Goal: Information Seeking & Learning: Check status

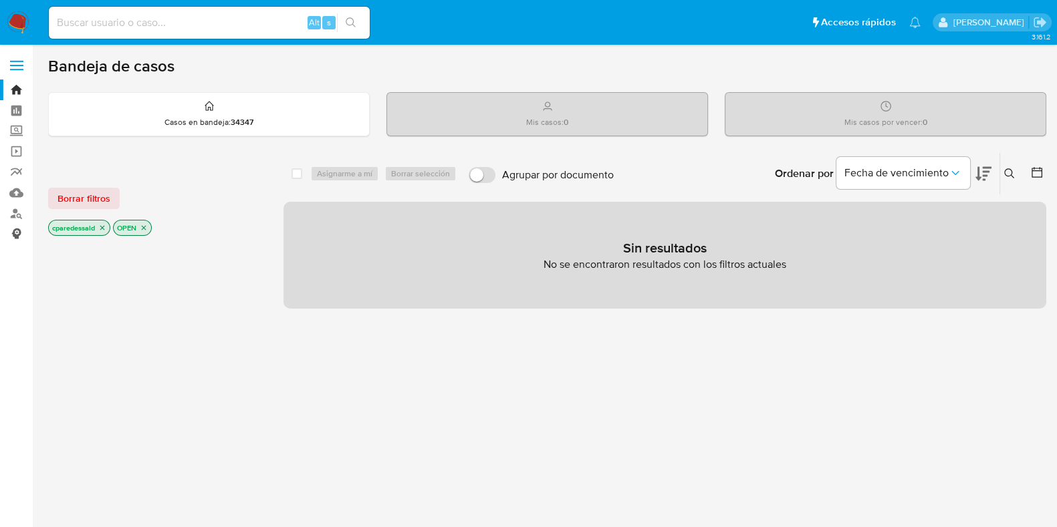
click at [14, 227] on link "Consolidado" at bounding box center [79, 234] width 159 height 21
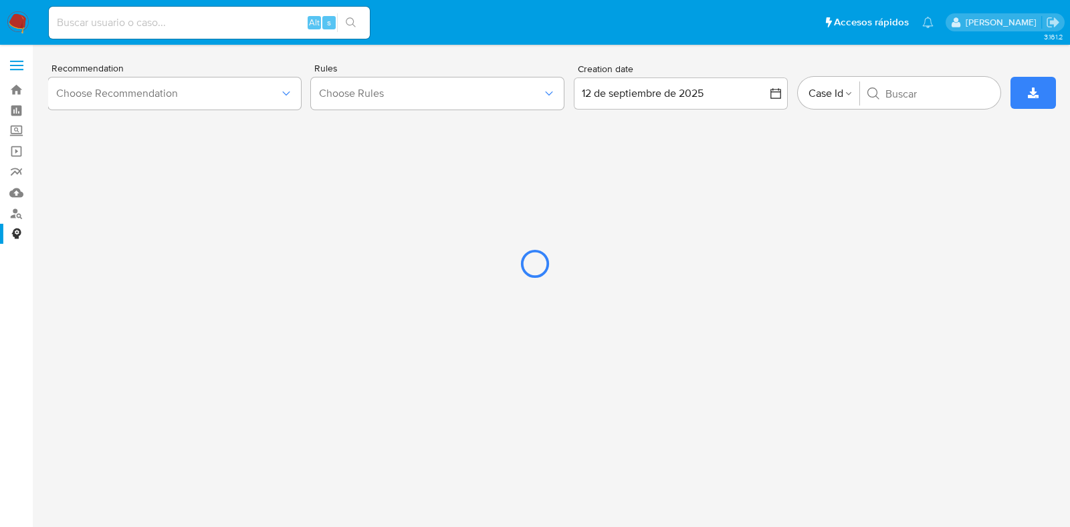
click at [269, 92] on div at bounding box center [535, 263] width 1070 height 527
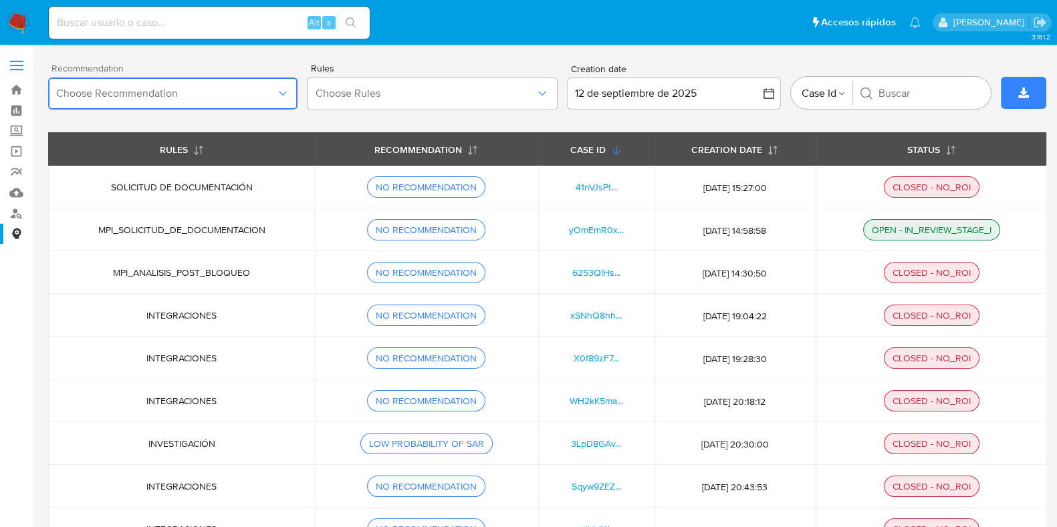
click at [285, 89] on icon "button" at bounding box center [282, 93] width 13 height 13
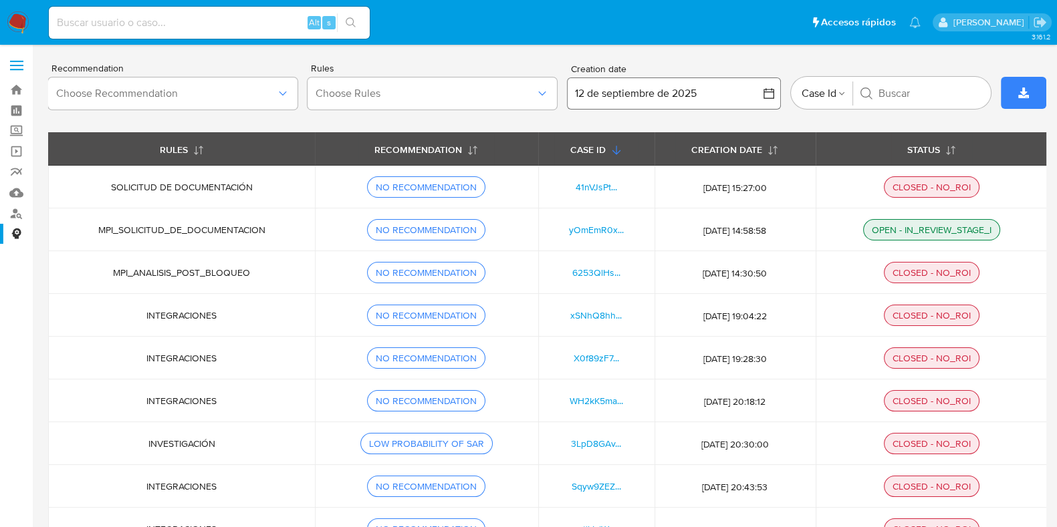
click at [701, 96] on button "12 de septiembre de 2025" at bounding box center [674, 94] width 214 height 32
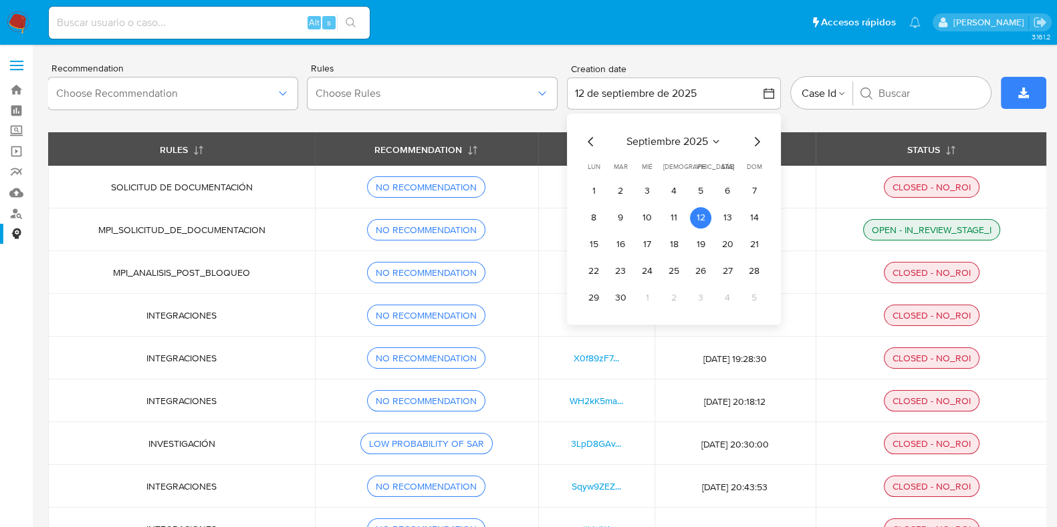
click at [757, 140] on icon "Mes siguiente" at bounding box center [757, 141] width 5 height 9
click at [638, 214] on button "8" at bounding box center [646, 217] width 21 height 21
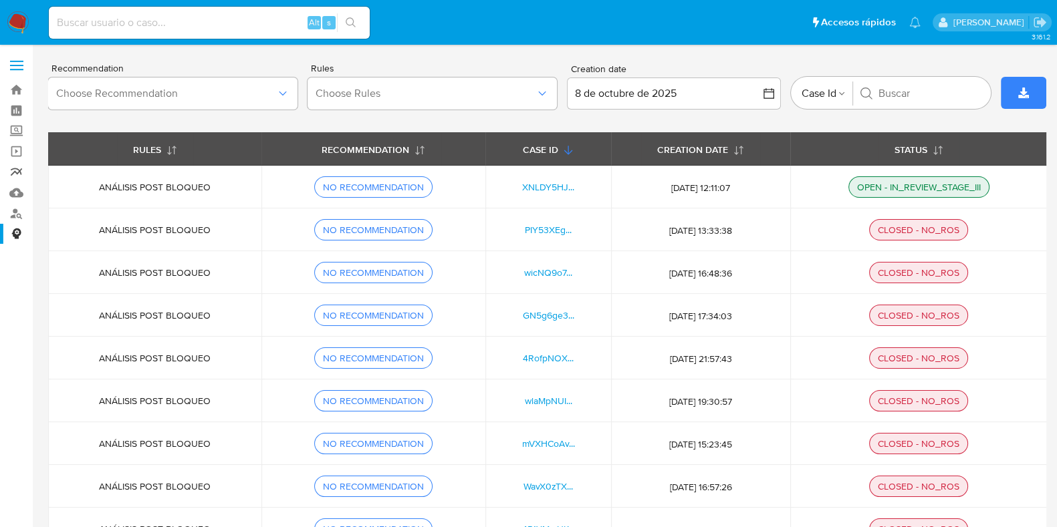
click at [20, 174] on link "Reportes" at bounding box center [79, 172] width 159 height 21
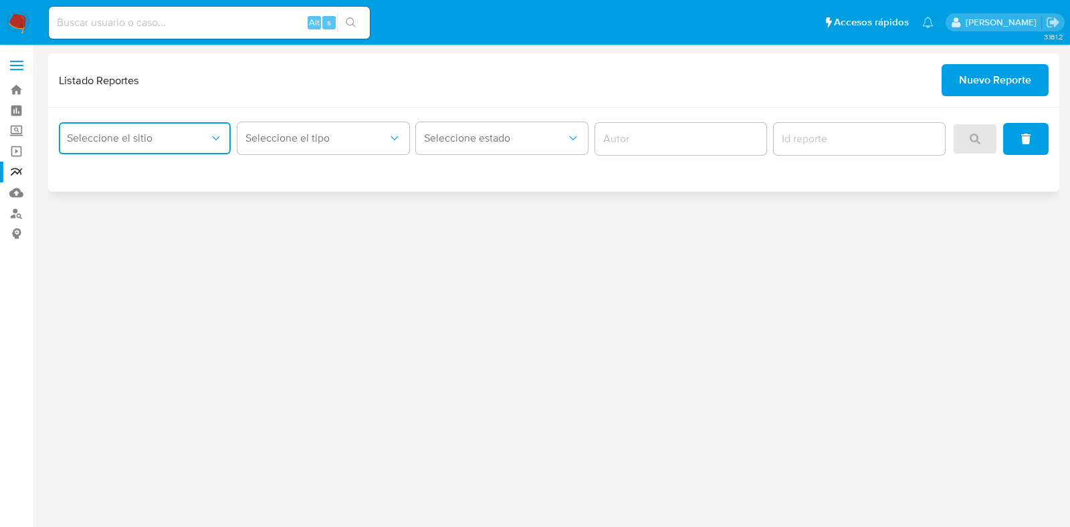
click at [195, 135] on span "Seleccione el sitio" at bounding box center [138, 138] width 142 height 13
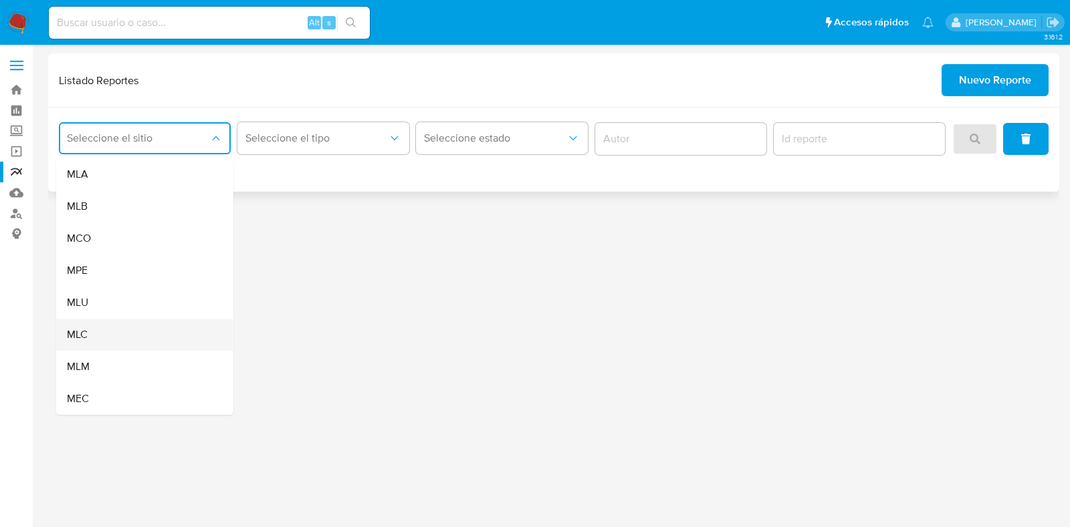
click at [160, 328] on div "MLC" at bounding box center [141, 335] width 148 height 32
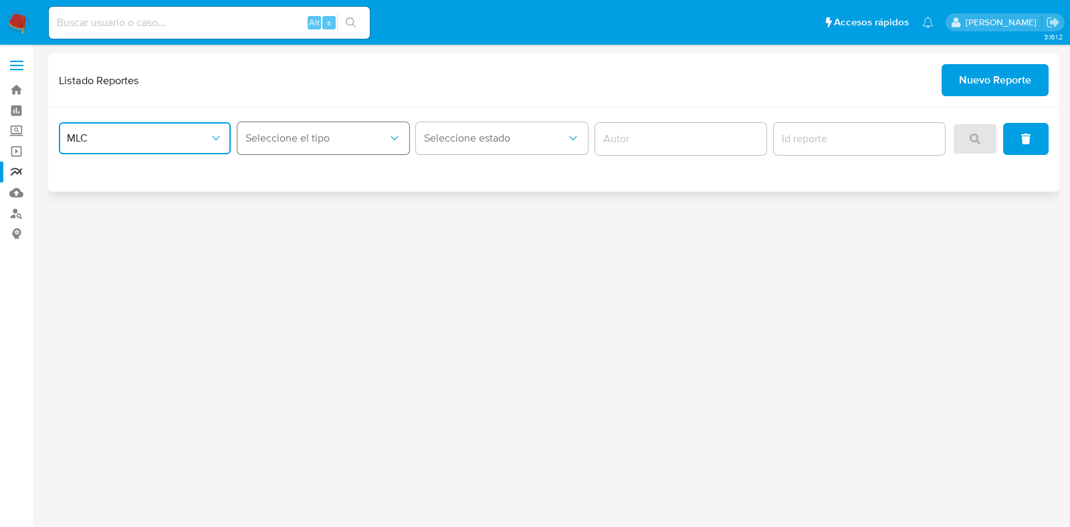
click at [346, 138] on span "Seleccione el tipo" at bounding box center [316, 138] width 142 height 13
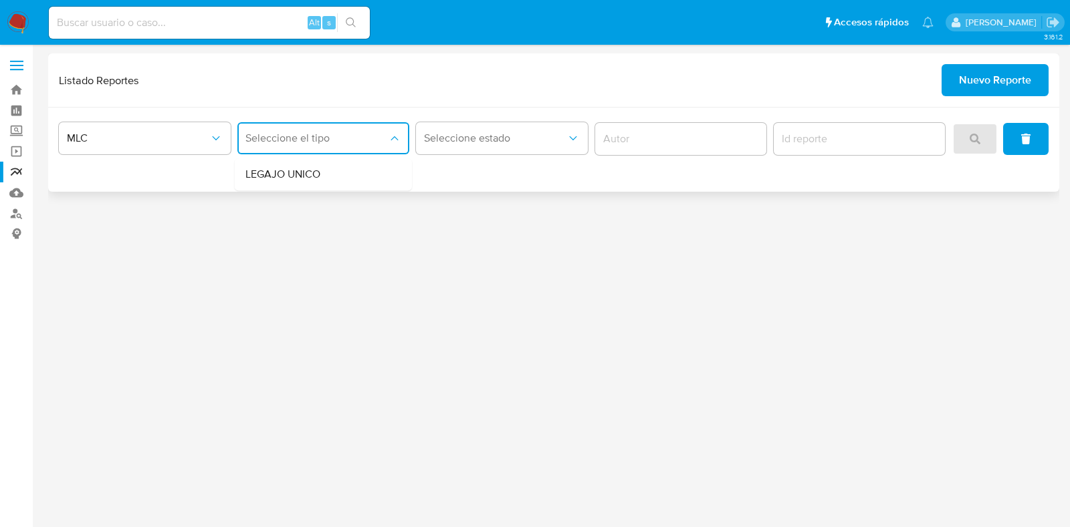
click at [489, 87] on div "Listado Reportes Nuevo Reporte" at bounding box center [553, 80] width 989 height 32
click at [16, 146] on link "Operaciones masivas" at bounding box center [79, 151] width 159 height 21
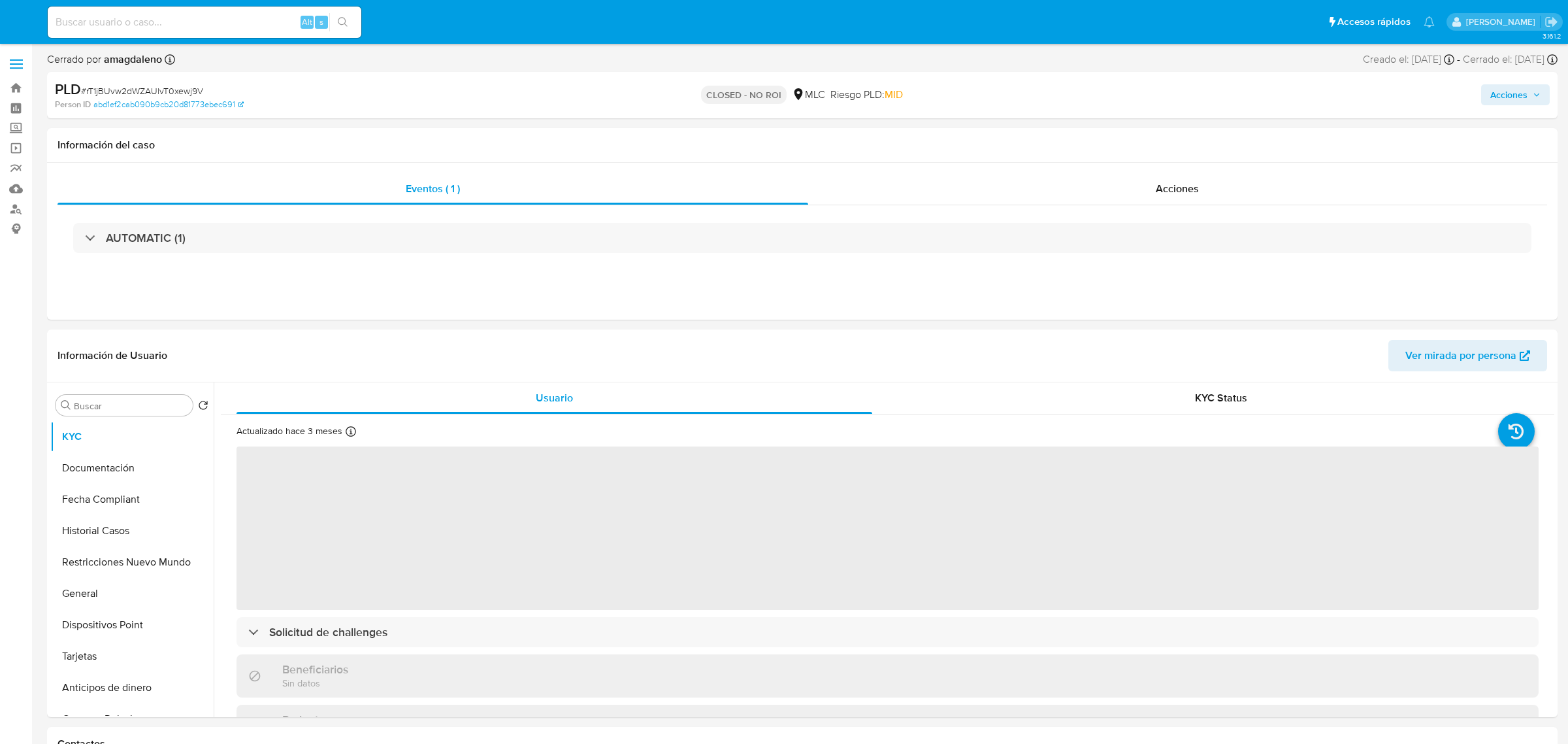
select select "10"
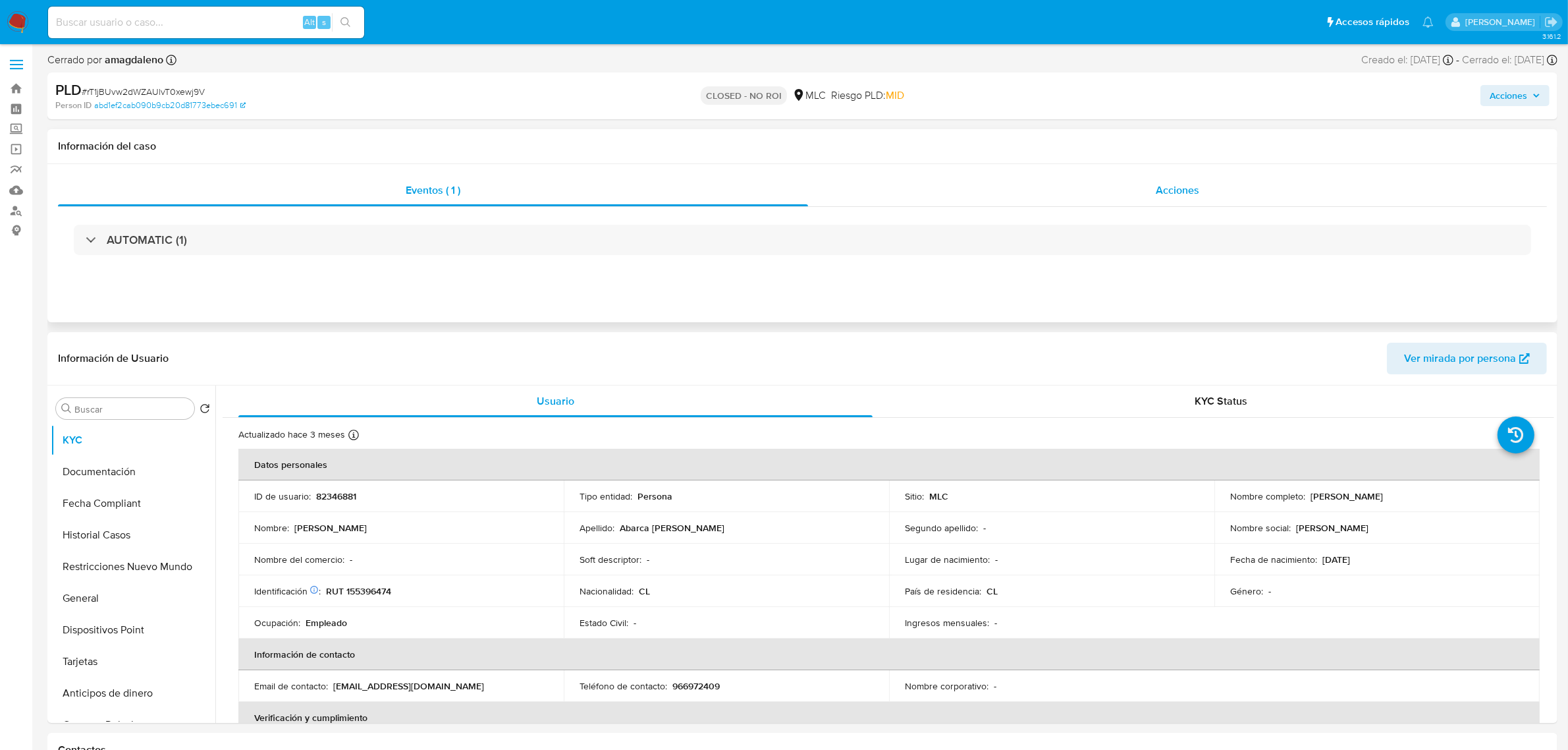
click at [1157, 181] on div "Acciones" at bounding box center [1177, 190] width 739 height 32
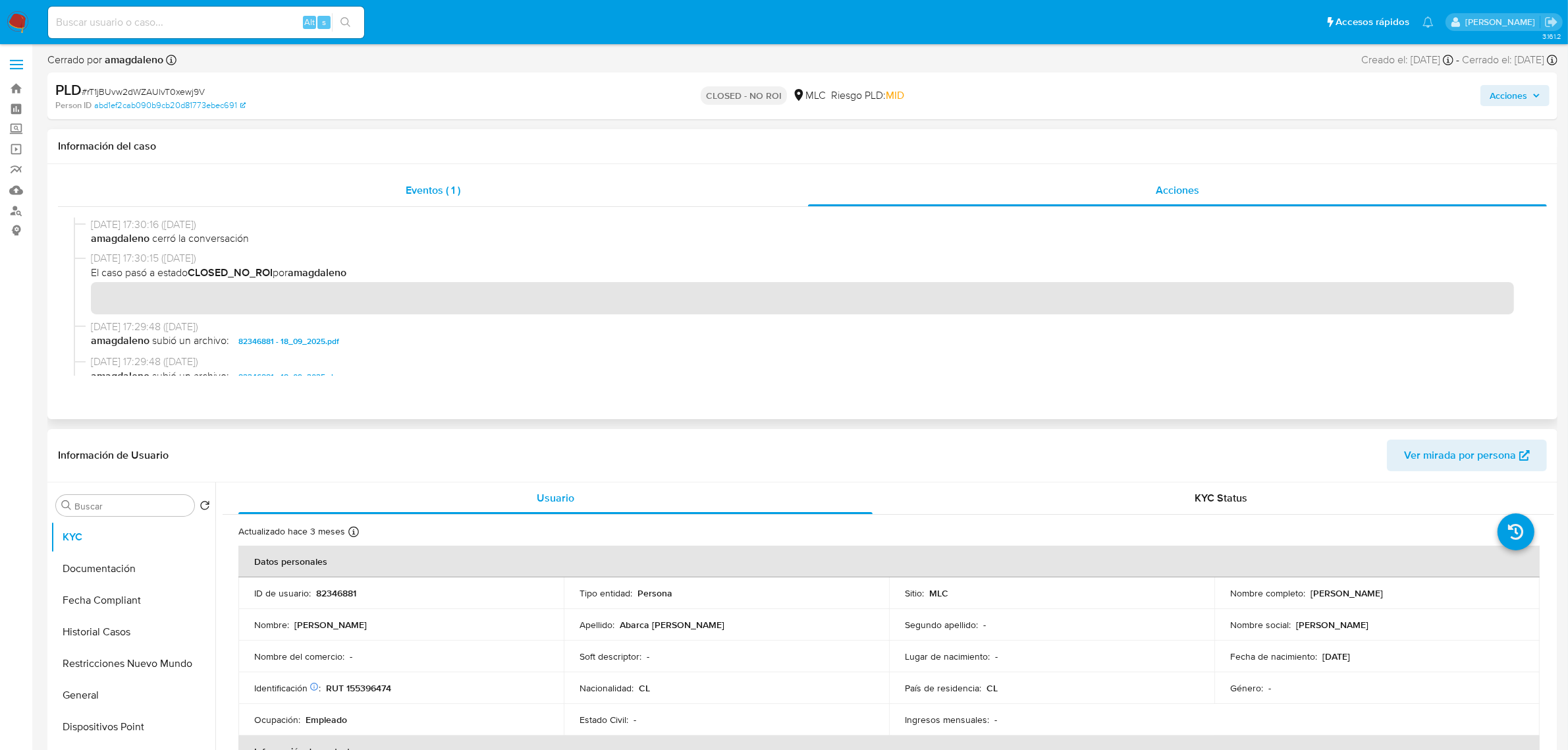
click at [413, 195] on span "Eventos ( 1 )" at bounding box center [432, 189] width 54 height 15
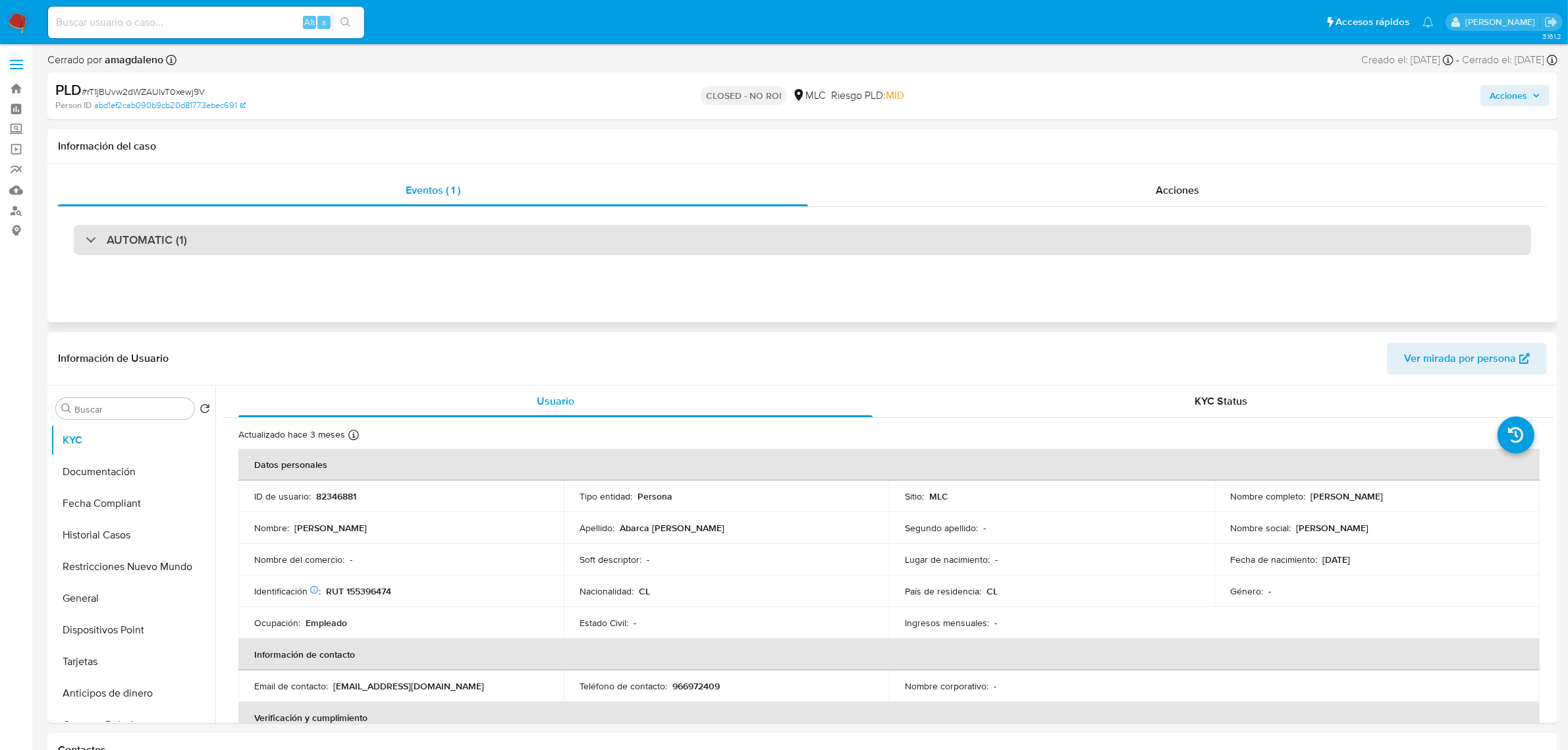
click at [693, 247] on div "AUTOMATIC (1)" at bounding box center [802, 239] width 1457 height 31
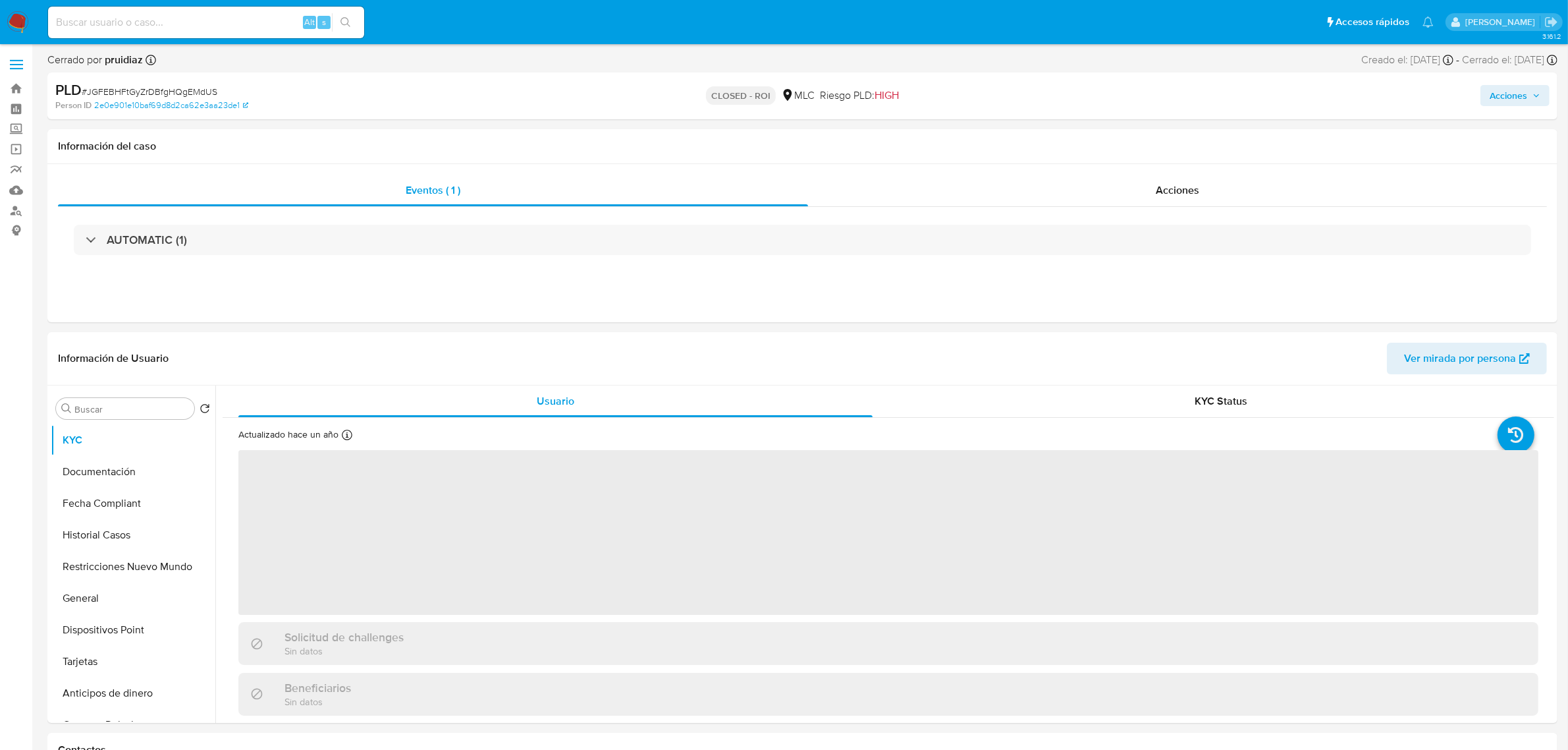
select select "10"
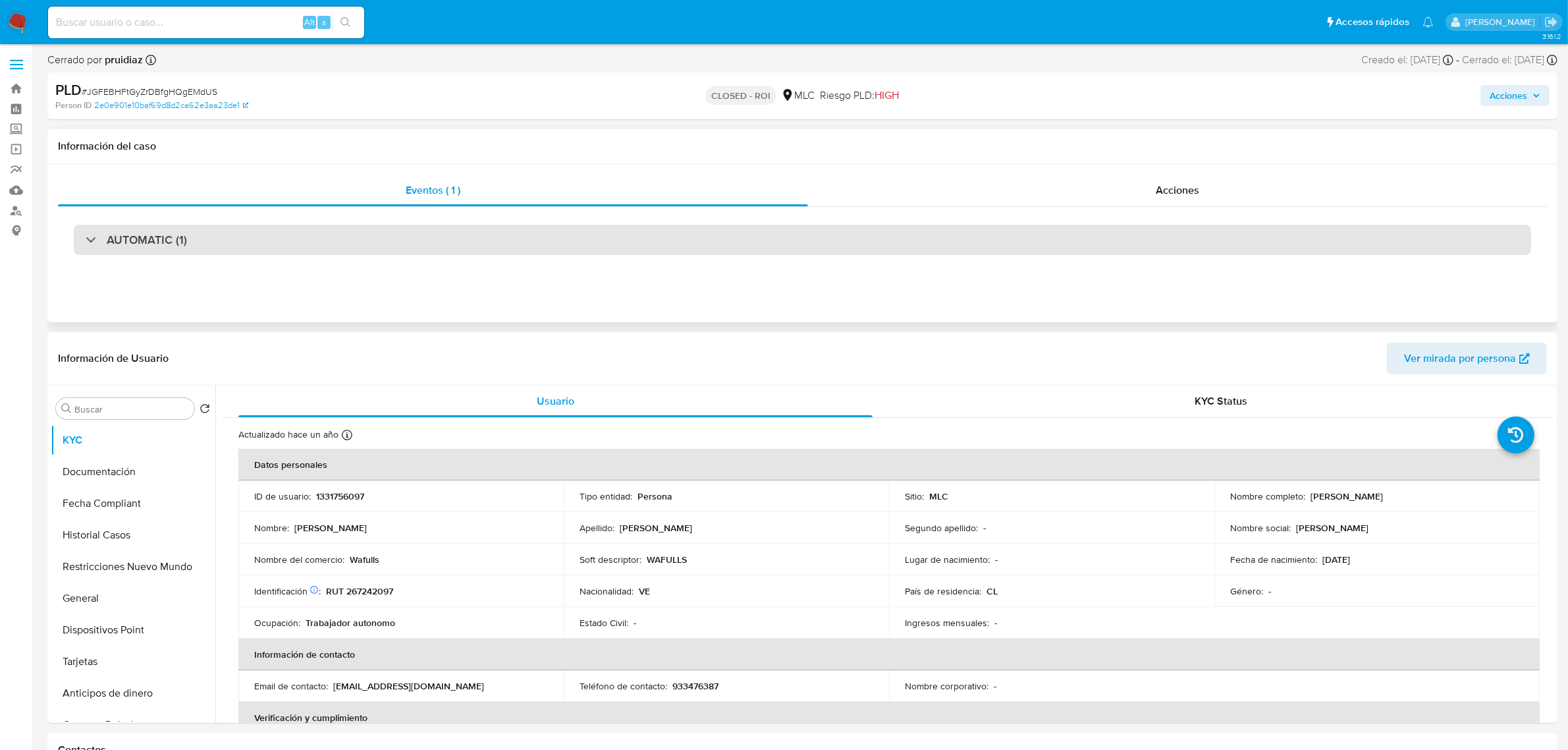
click at [395, 235] on div "AUTOMATIC (1)" at bounding box center [802, 239] width 1457 height 31
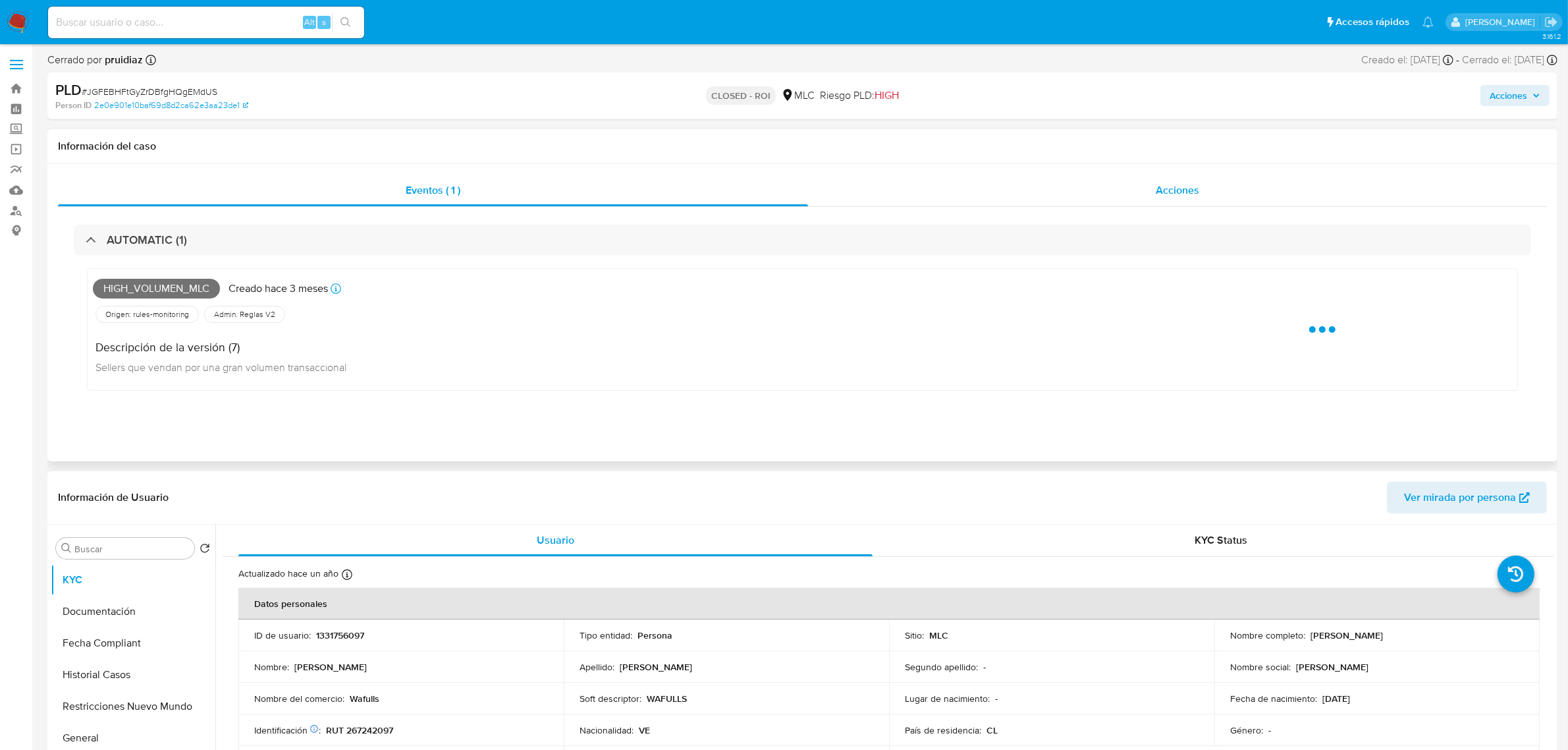
click at [1091, 183] on div "Acciones" at bounding box center [1177, 190] width 739 height 32
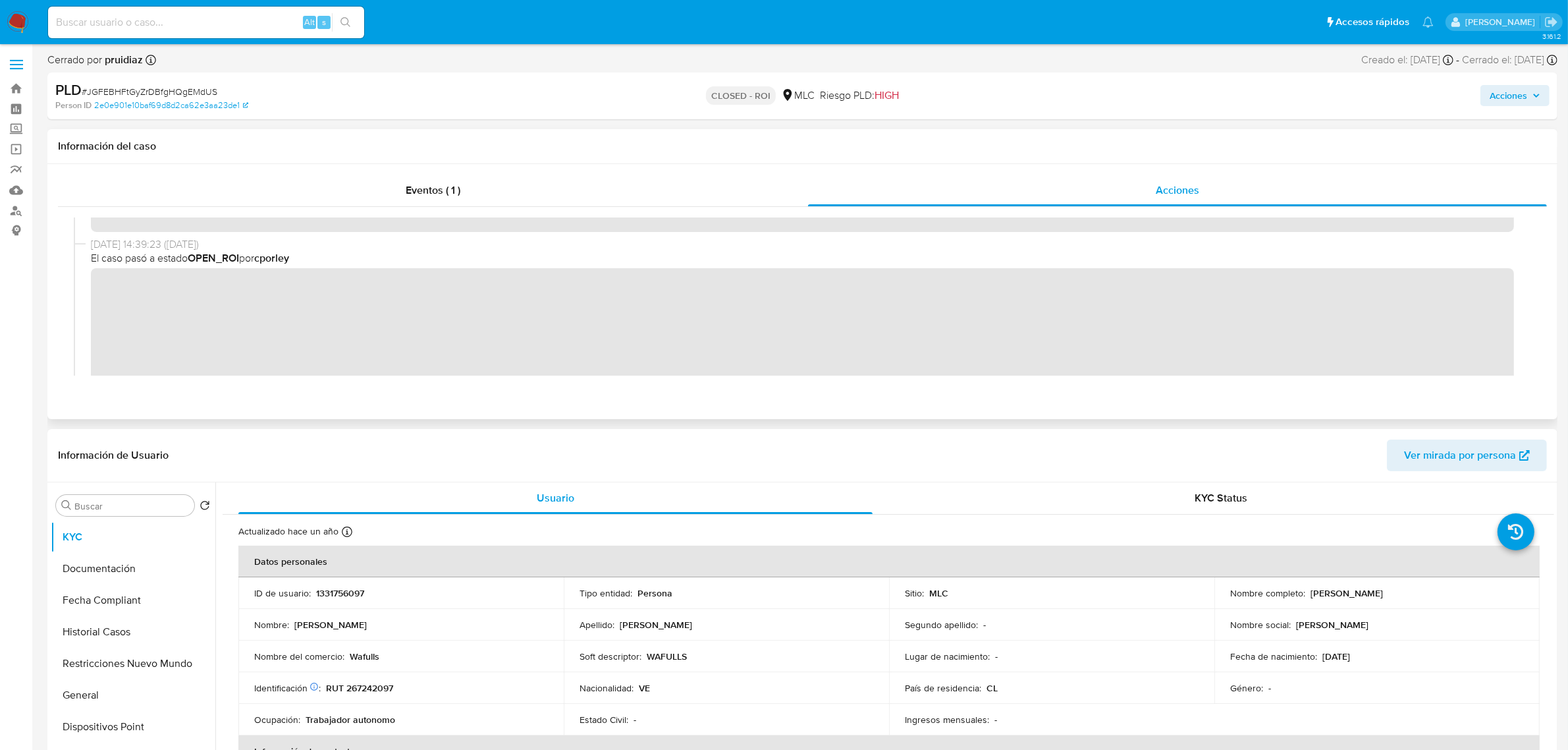
scroll to position [165, 0]
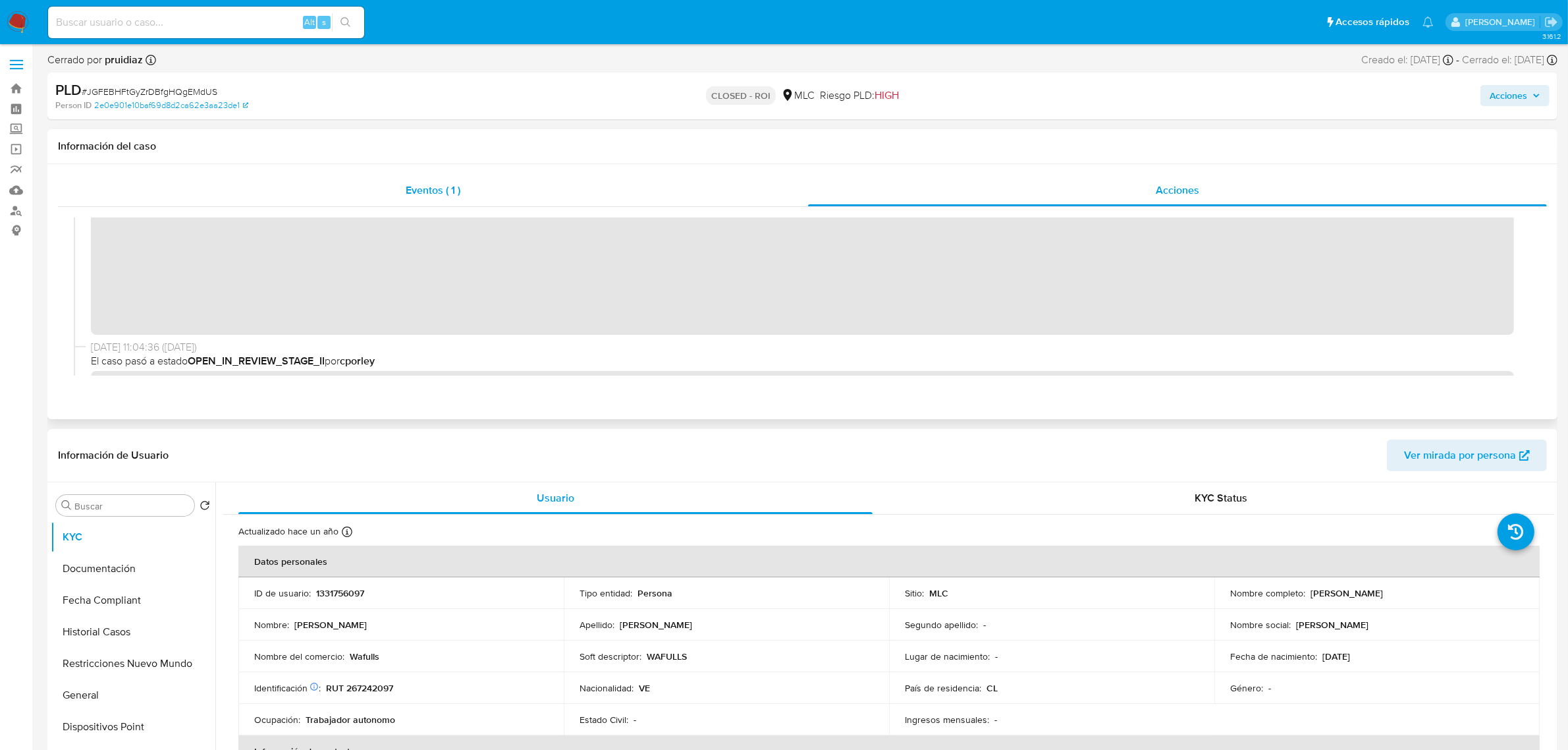
click at [476, 183] on div "Eventos ( 1 )" at bounding box center [432, 190] width 750 height 32
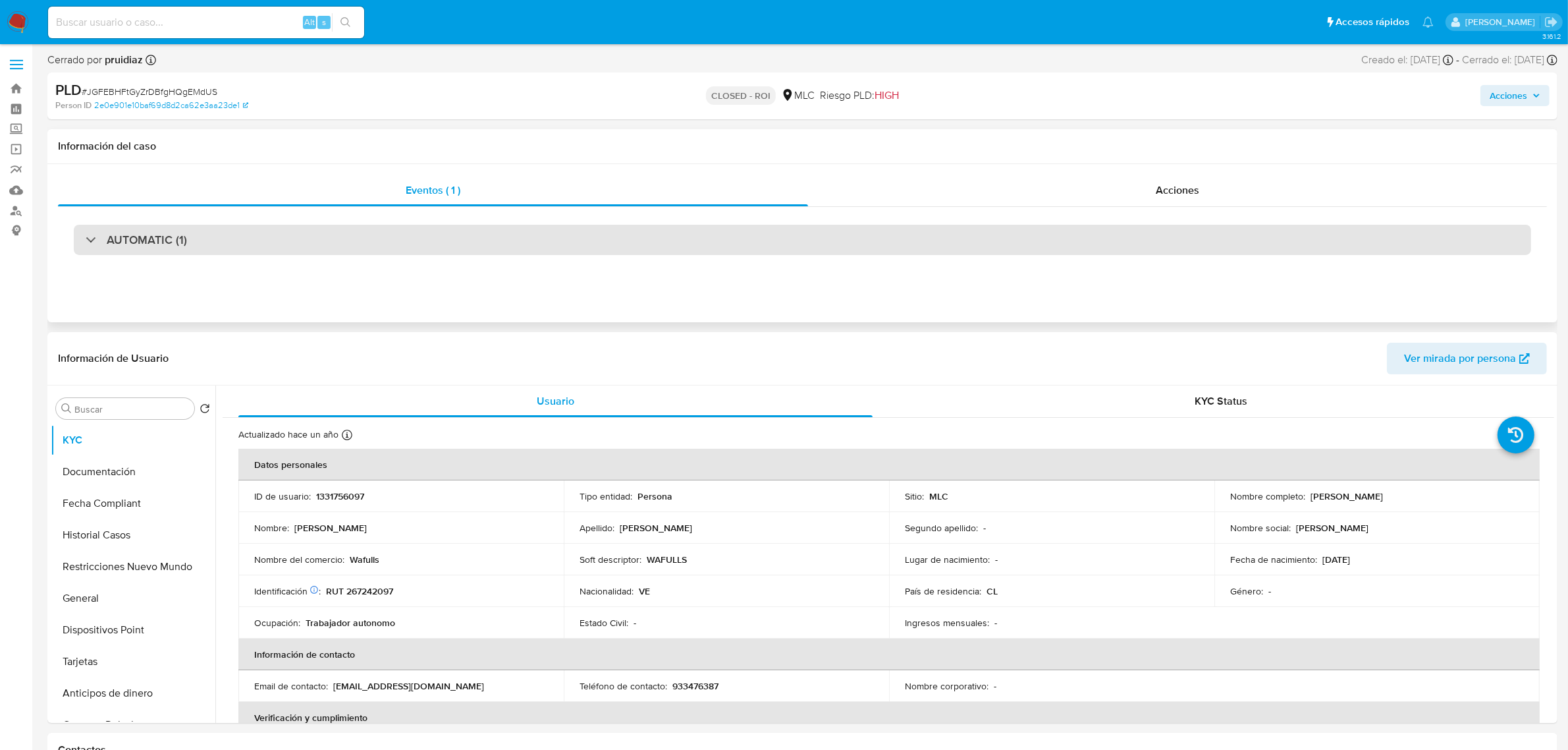
click at [886, 254] on div "AUTOMATIC (1)" at bounding box center [802, 239] width 1457 height 31
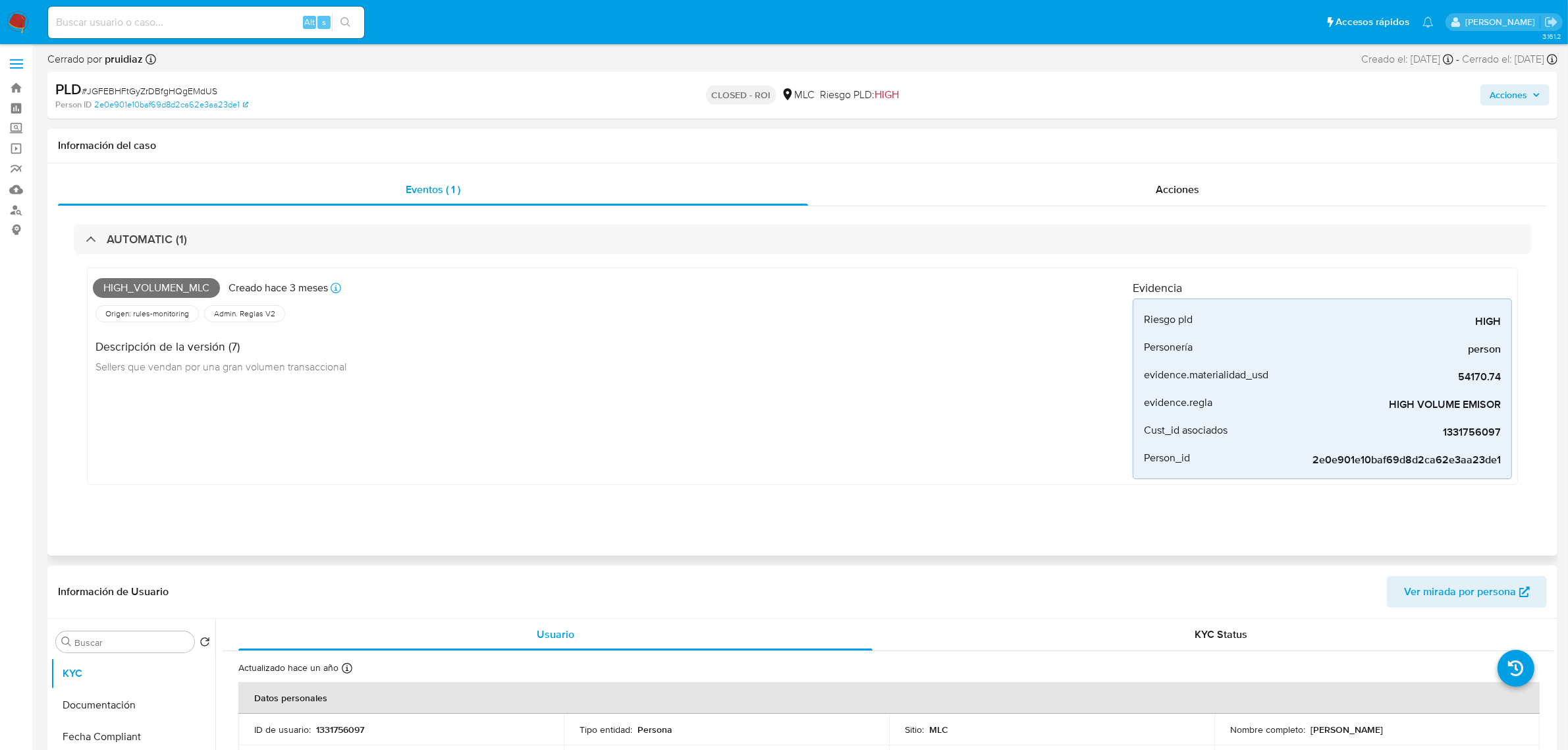
scroll to position [0, 0]
click at [1133, 199] on div "Acciones" at bounding box center [1177, 190] width 739 height 32
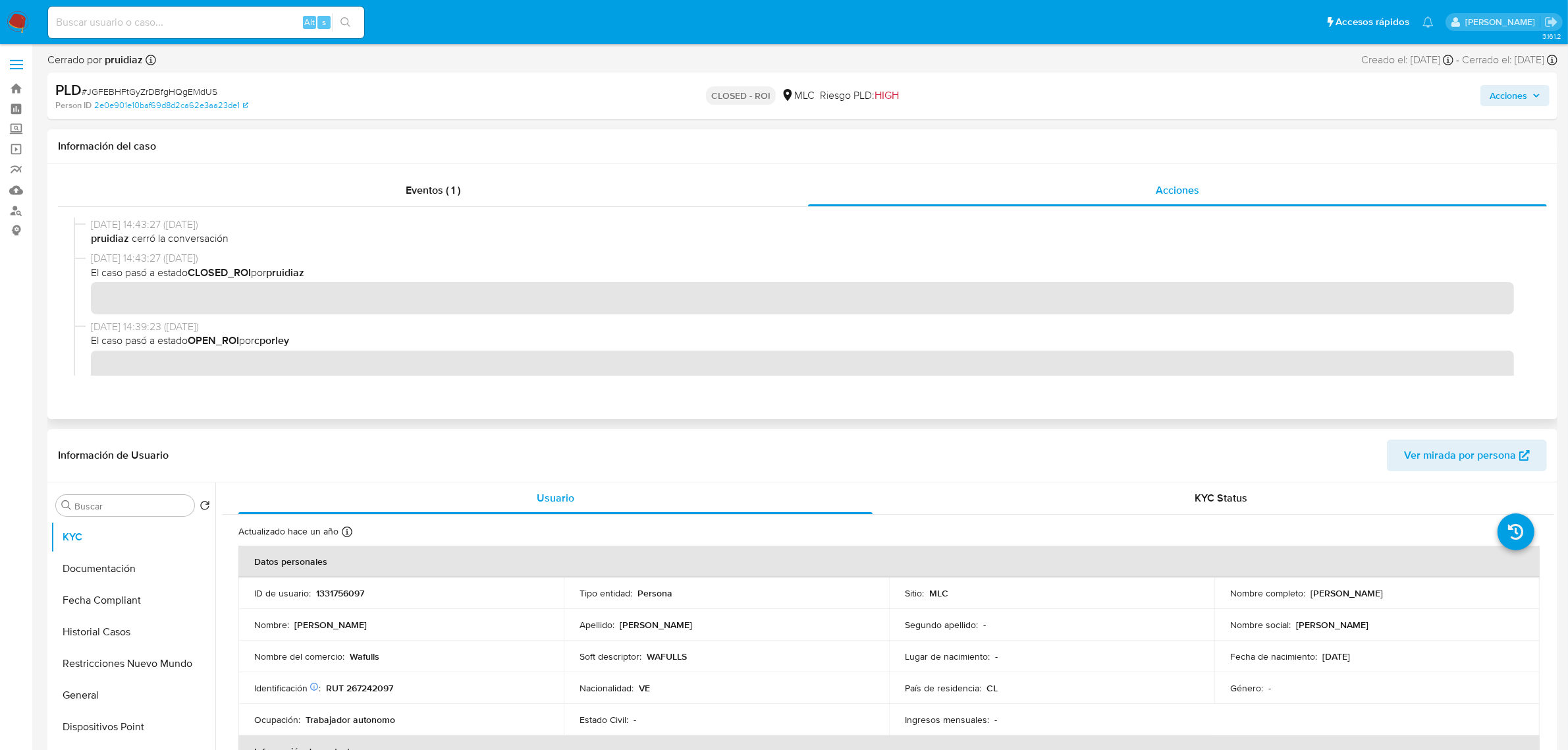
click at [871, 270] on div "07/10/2025 14:43:27 (hace un día) pruidiaz cerró la conversación 07/10/2025 14:…" at bounding box center [802, 297] width 1457 height 158
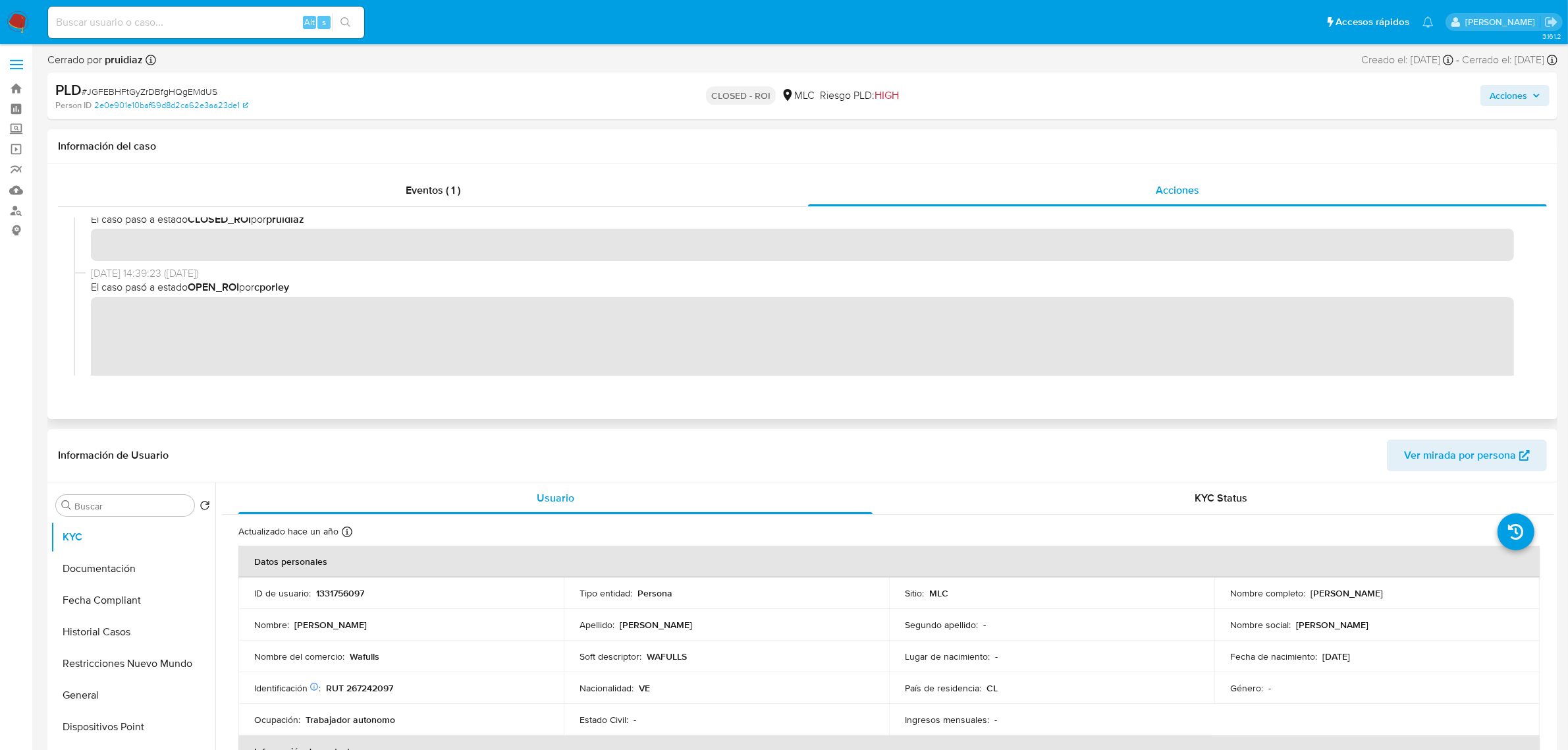
scroll to position [83, 0]
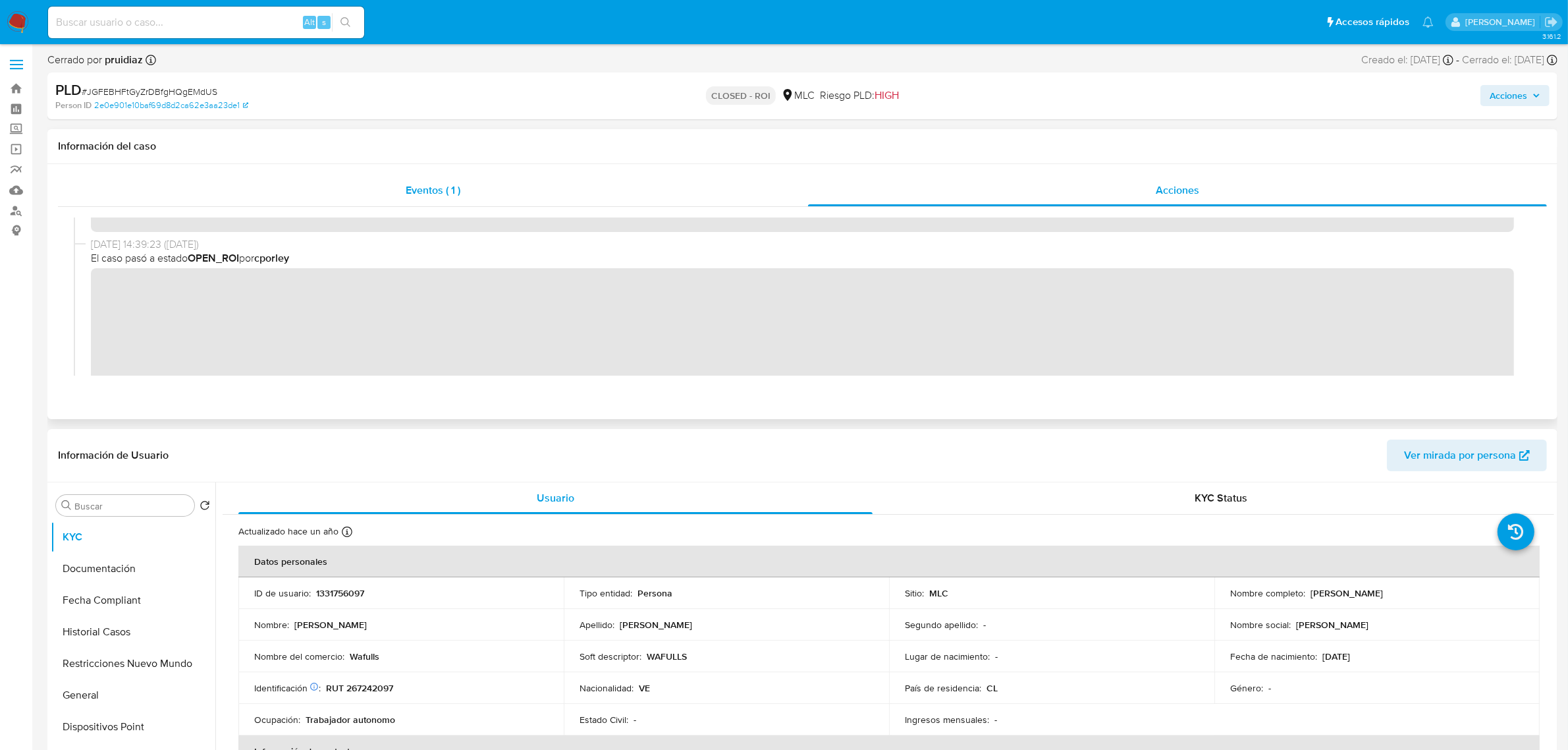
click at [523, 199] on div "Eventos ( 1 )" at bounding box center [432, 190] width 750 height 32
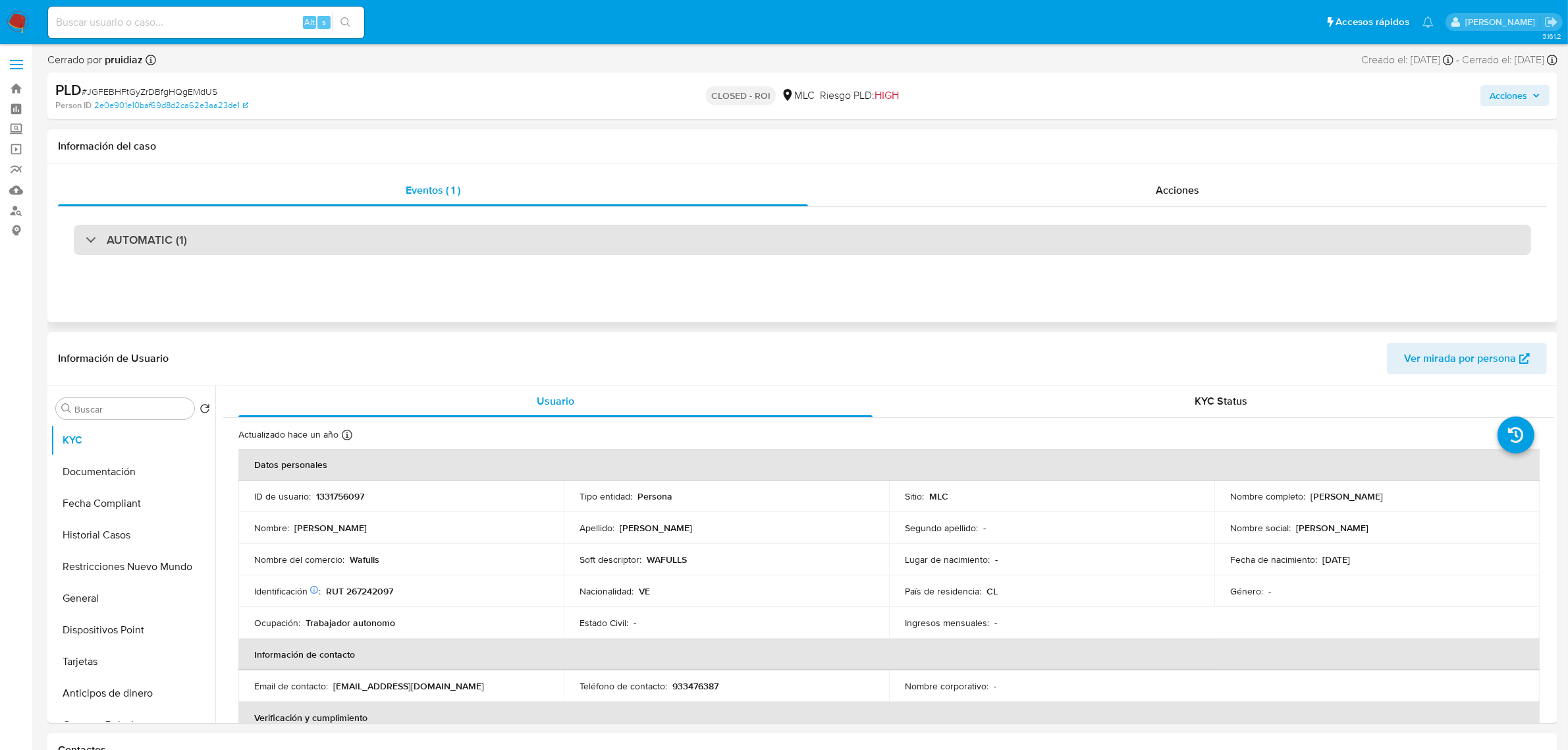
click at [827, 229] on div "AUTOMATIC (1)" at bounding box center [802, 239] width 1457 height 31
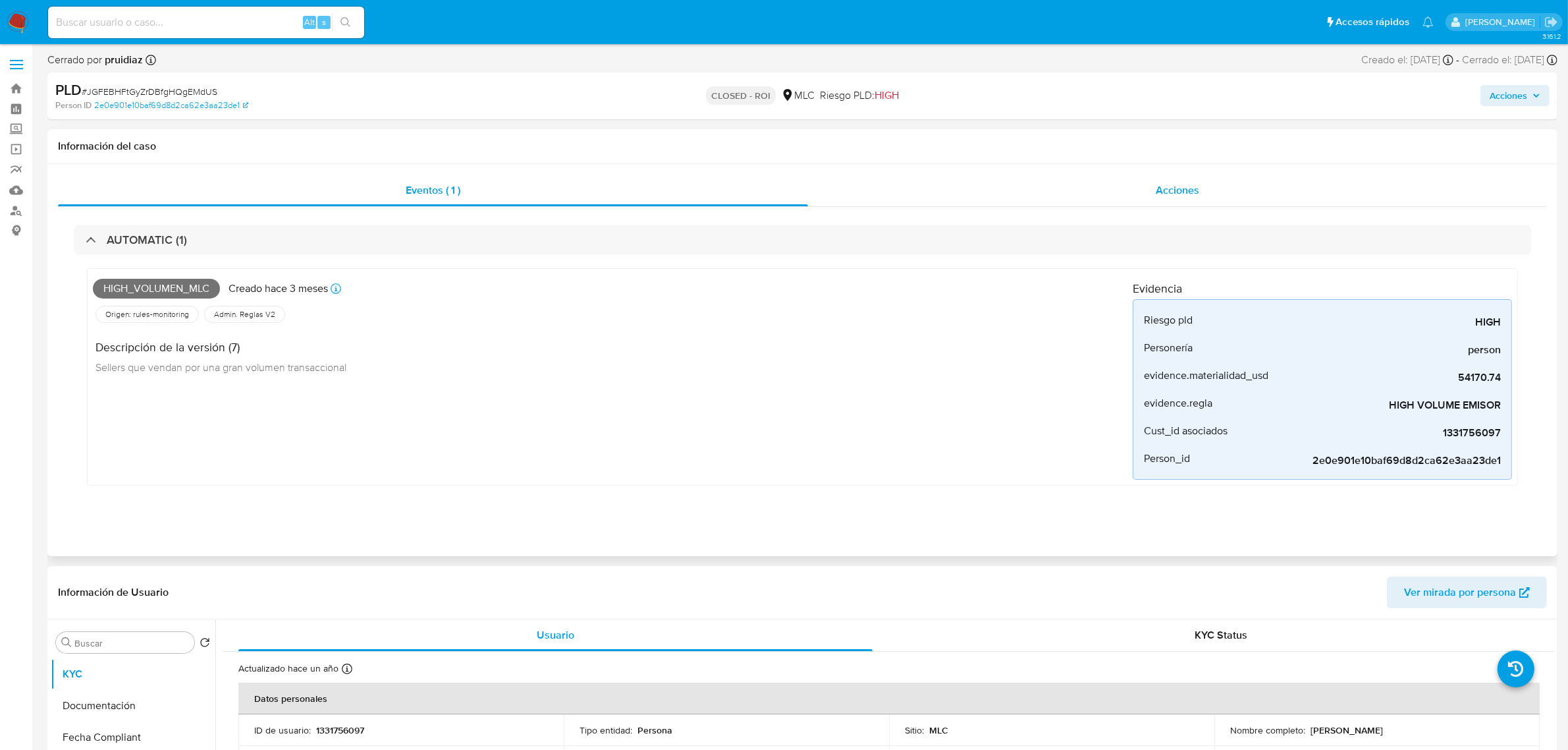
click at [1174, 181] on div "Acciones" at bounding box center [1177, 190] width 739 height 32
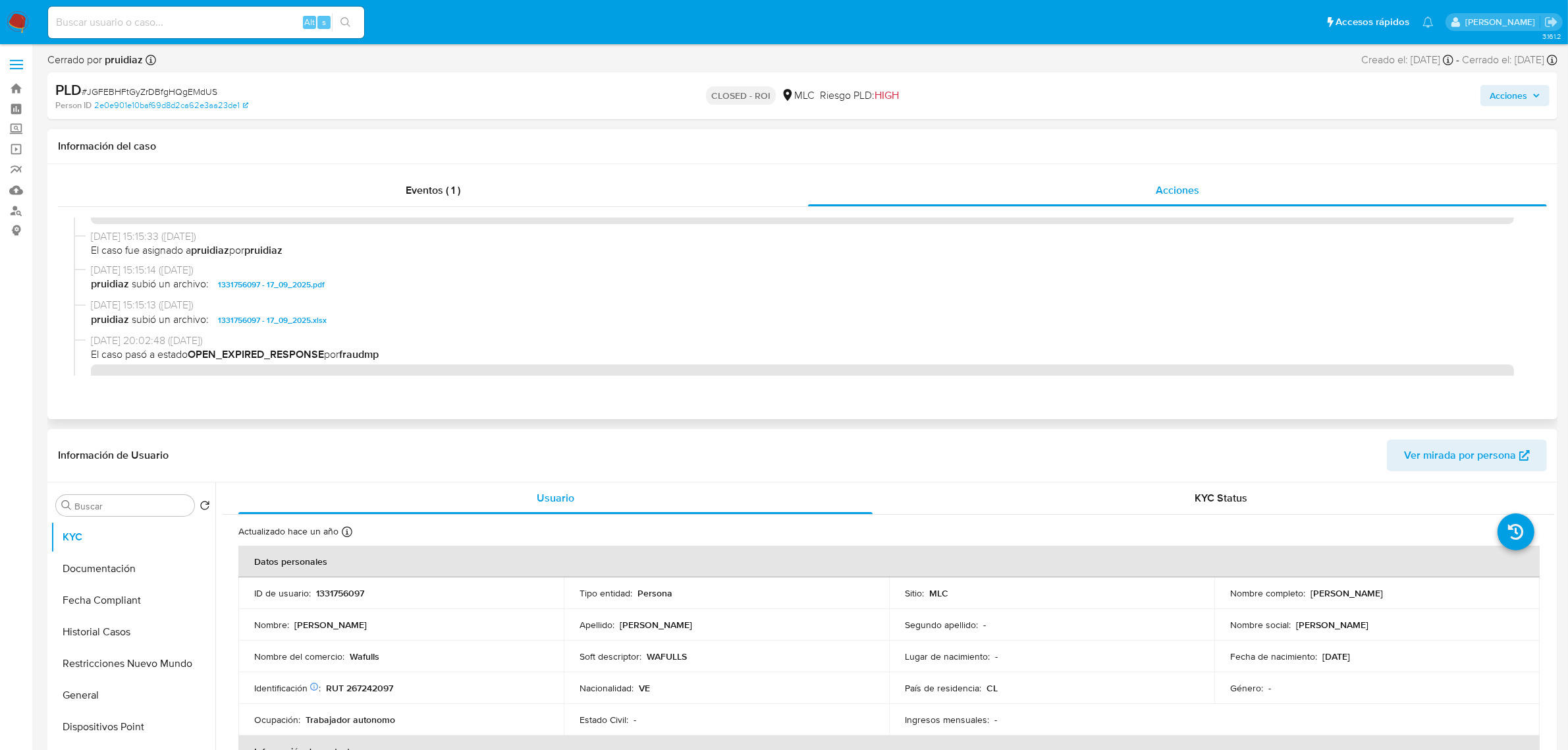
scroll to position [511, 0]
click at [287, 285] on span "1331756097 - 17_09_2025.pdf" at bounding box center [271, 287] width 106 height 16
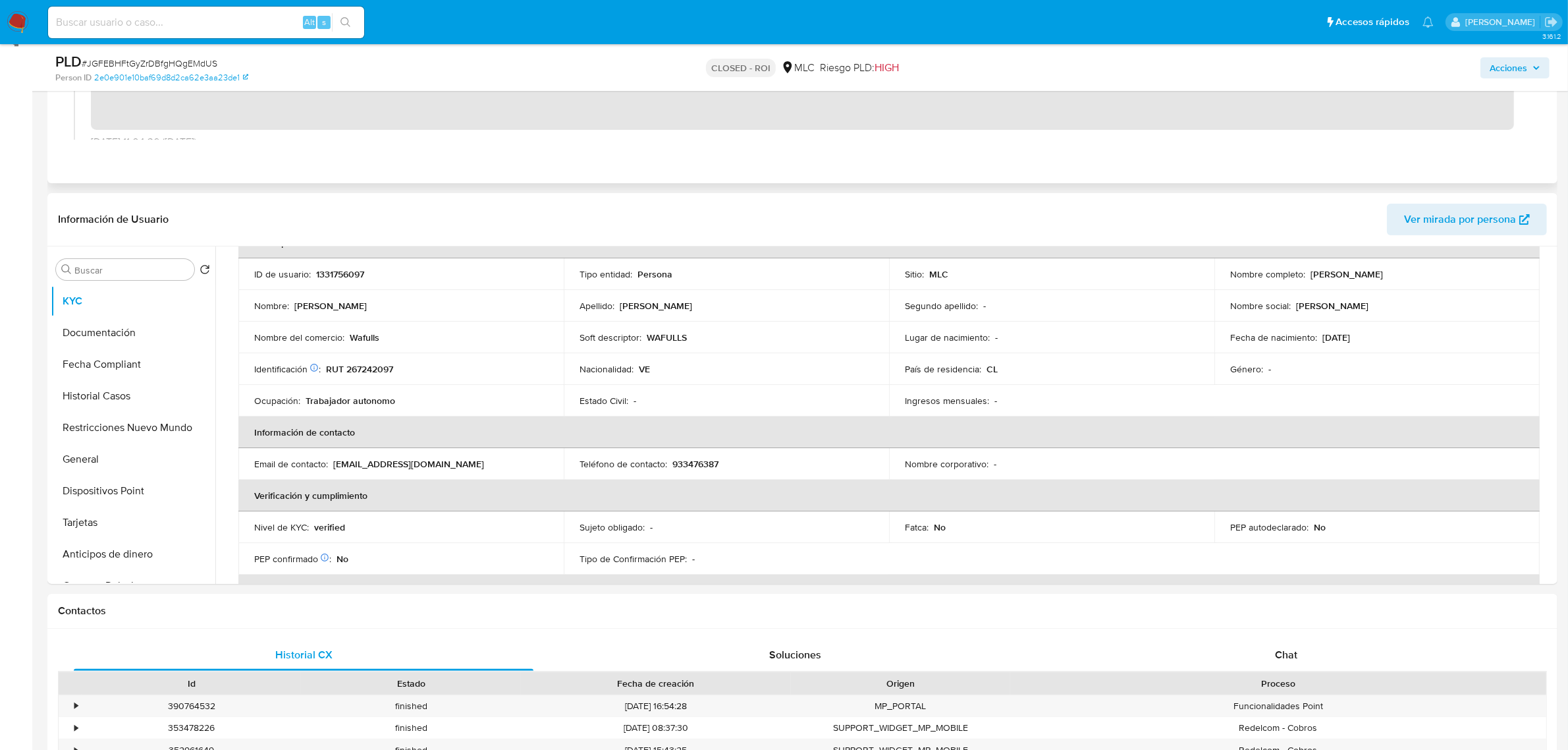
scroll to position [17, 0]
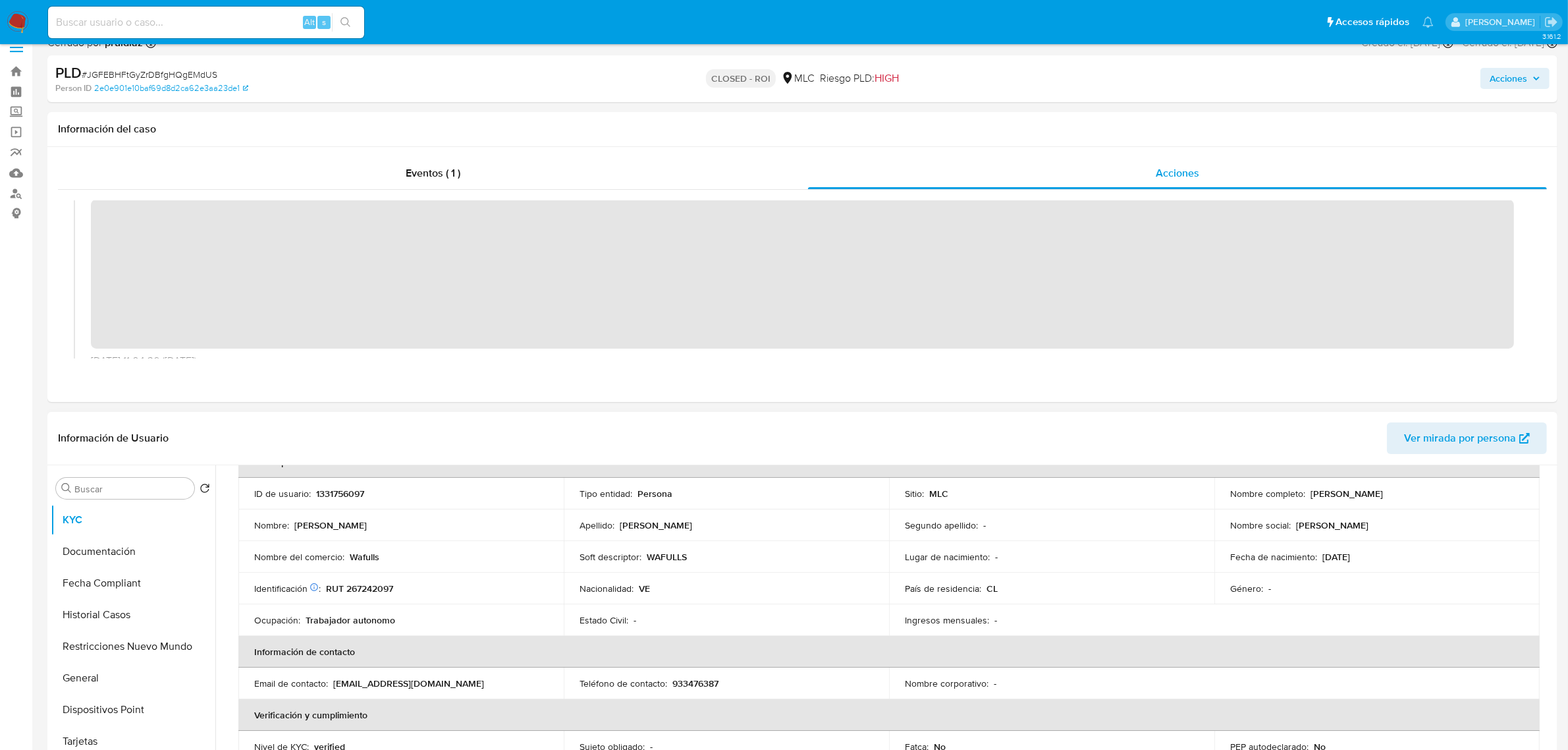
click at [343, 488] on p "1331756097" at bounding box center [340, 494] width 48 height 12
copy p "1331756097"
click at [355, 492] on p "1331756097" at bounding box center [340, 494] width 48 height 12
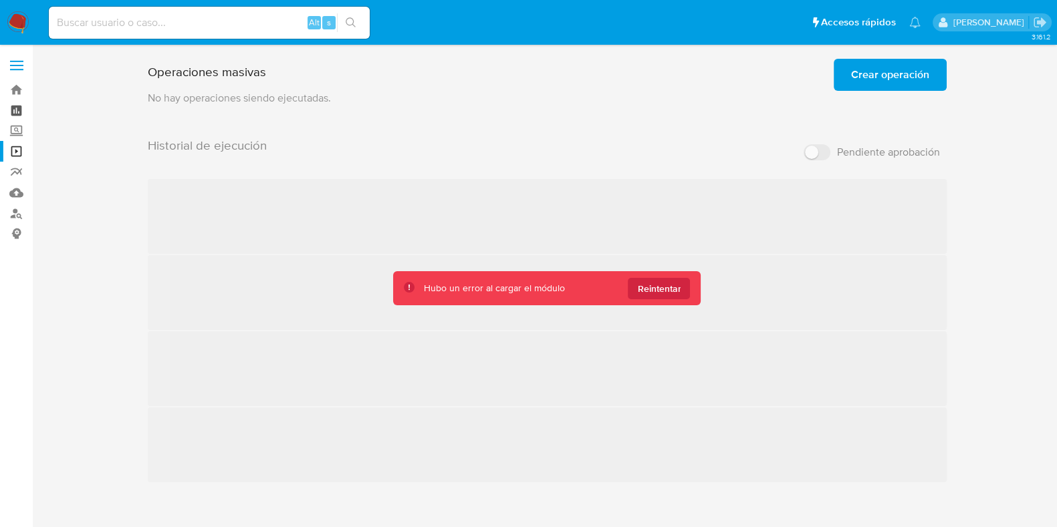
click at [16, 112] on link "Tablero" at bounding box center [79, 110] width 159 height 21
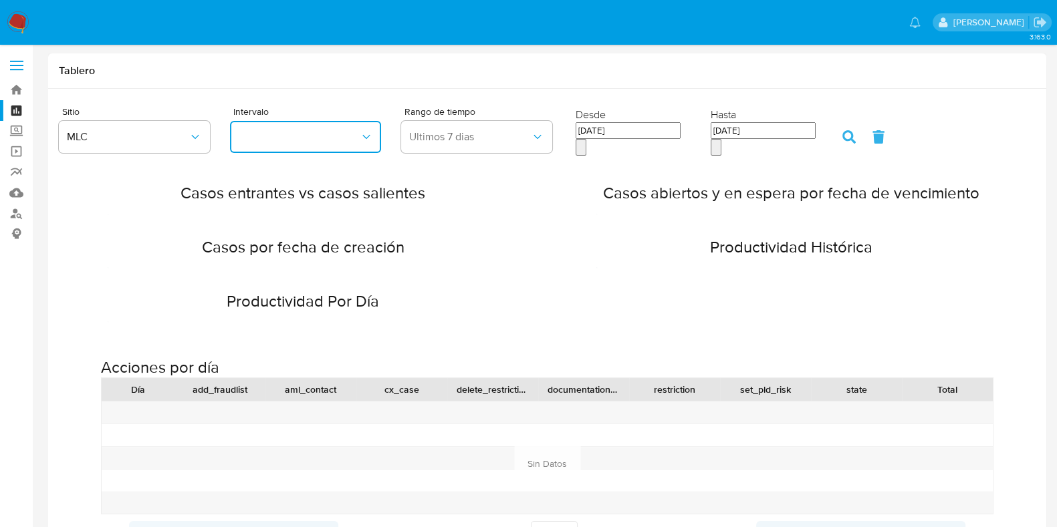
click at [334, 142] on button "button" at bounding box center [305, 137] width 151 height 32
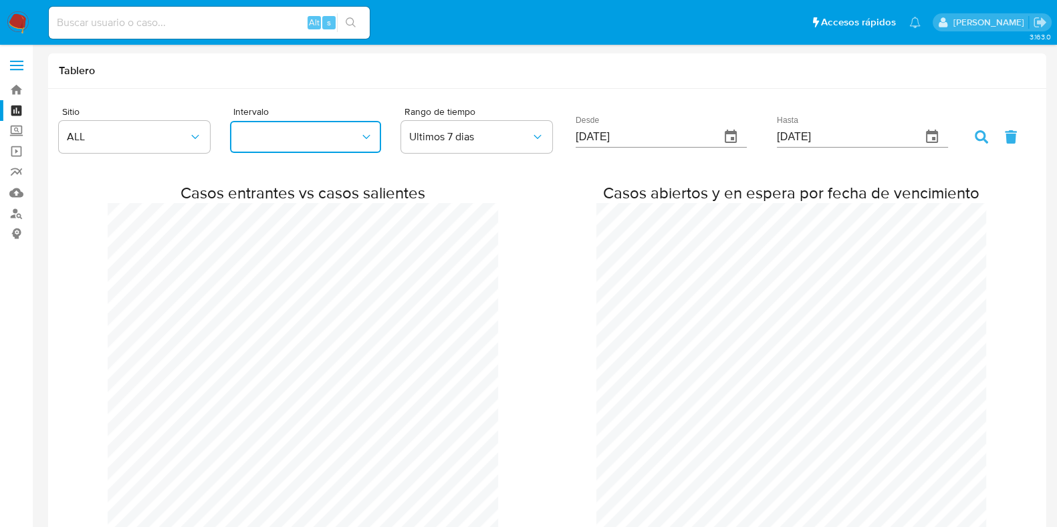
click at [361, 135] on icon "button" at bounding box center [366, 136] width 13 height 13
click at [23, 94] on link "Bandeja" at bounding box center [79, 90] width 159 height 21
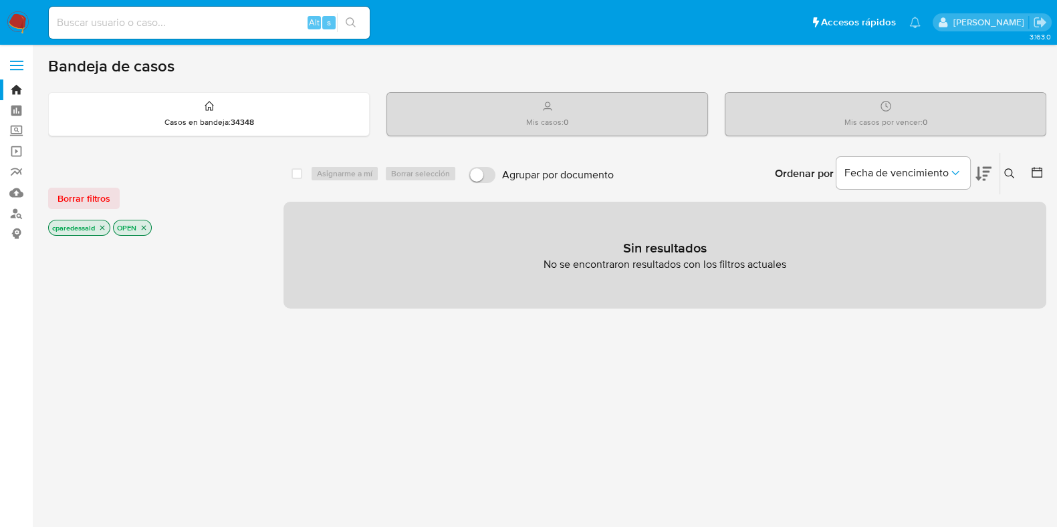
click at [104, 226] on icon "close-filter" at bounding box center [102, 228] width 8 height 8
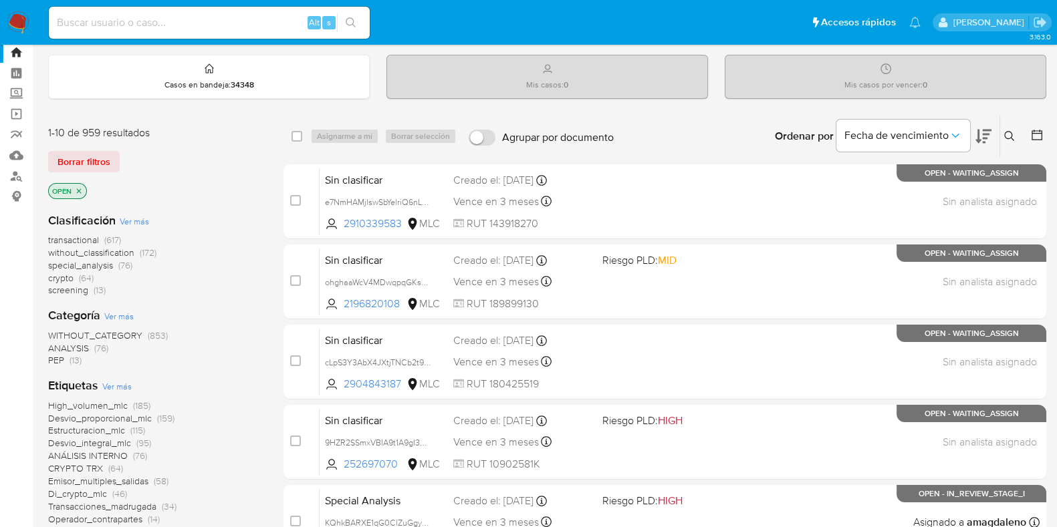
scroll to position [23, 0]
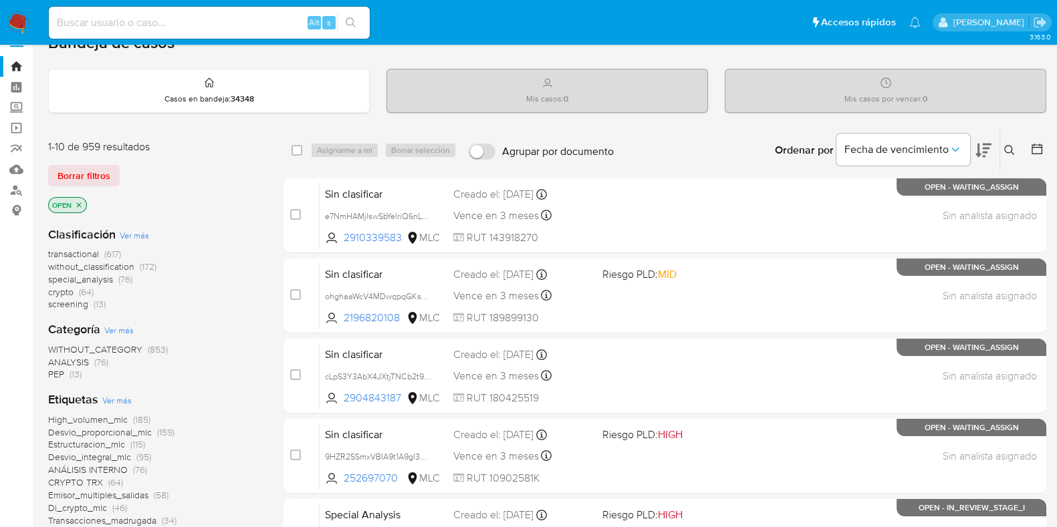
click at [1040, 150] on icon at bounding box center [1036, 148] width 13 height 13
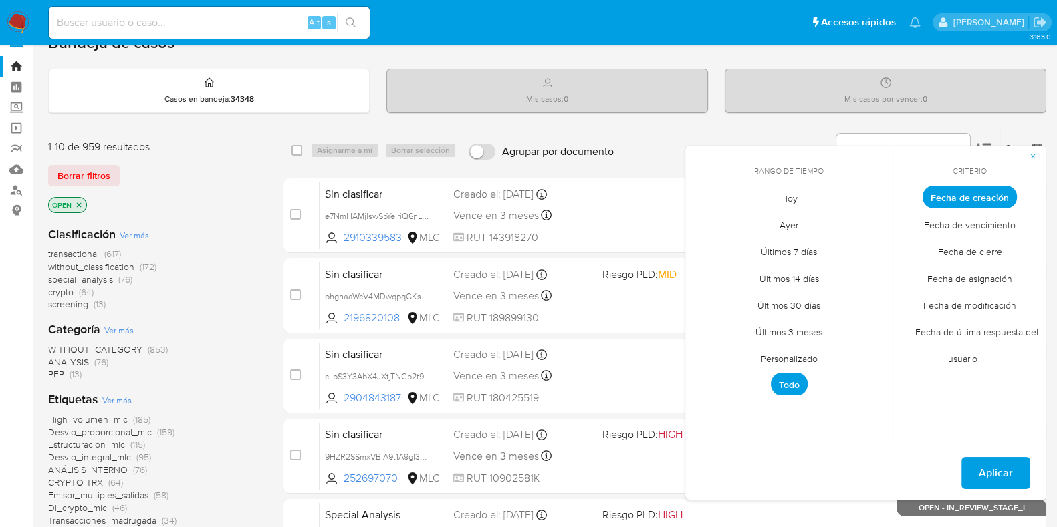
click at [796, 358] on span "Personalizado" at bounding box center [789, 358] width 85 height 27
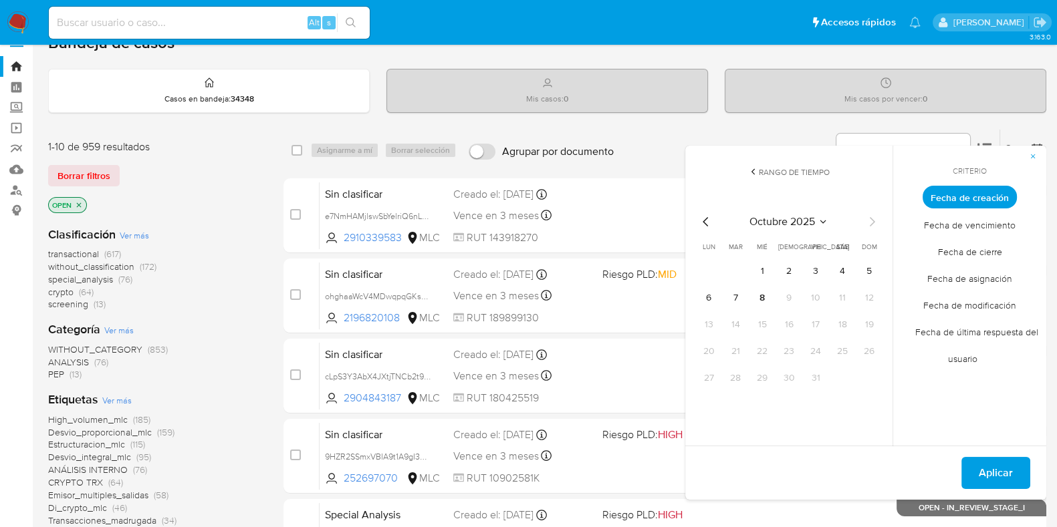
click at [703, 218] on icon "Mes anterior" at bounding box center [706, 222] width 16 height 16
click at [737, 273] on button "1" at bounding box center [735, 271] width 21 height 21
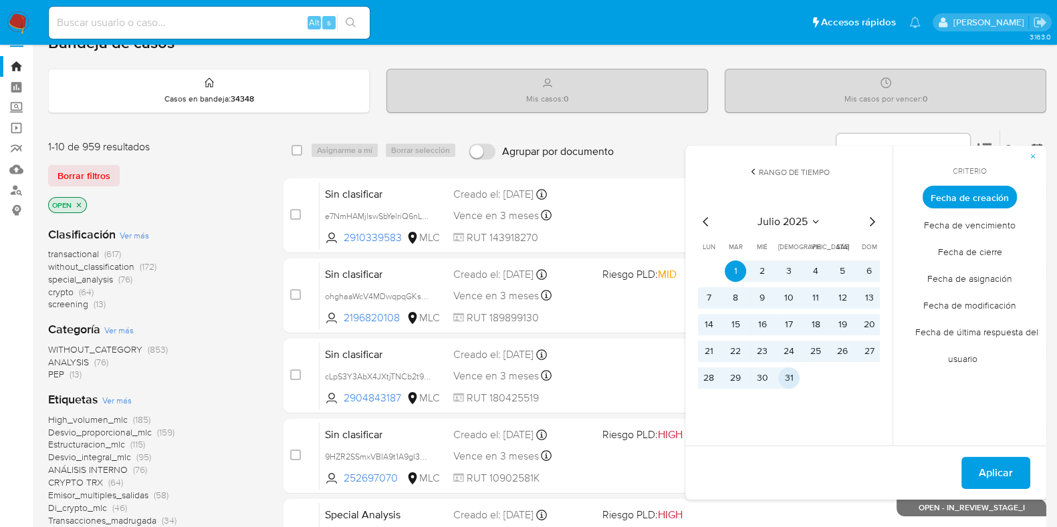
click at [789, 382] on button "31" at bounding box center [788, 378] width 21 height 21
click at [974, 469] on button "Aplicar" at bounding box center [995, 473] width 69 height 32
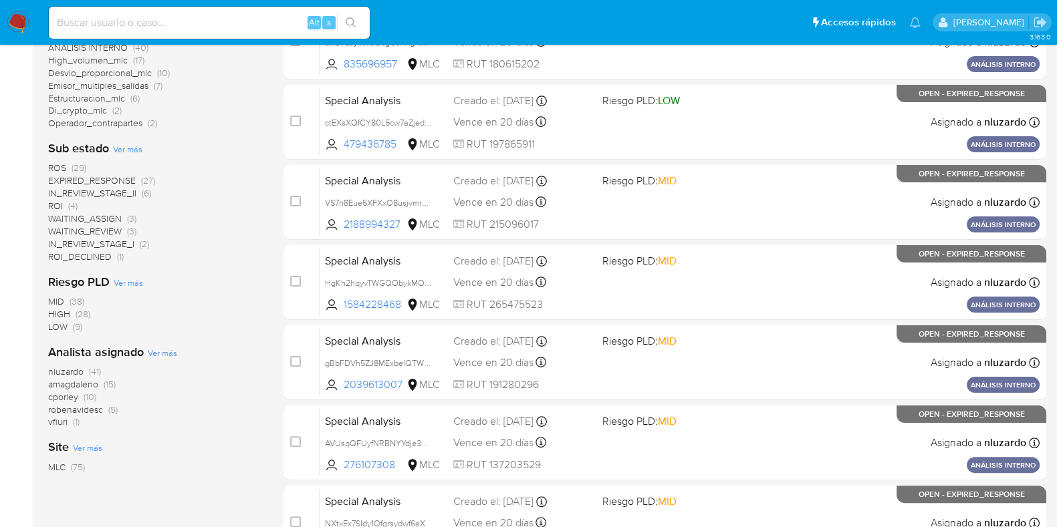
scroll to position [191, 0]
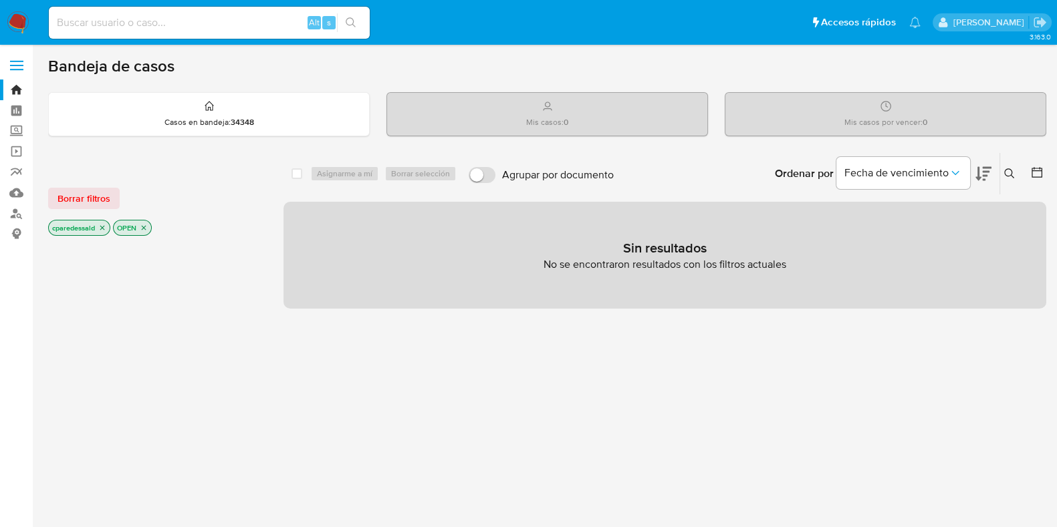
click at [104, 227] on icon "close-filter" at bounding box center [102, 228] width 8 height 8
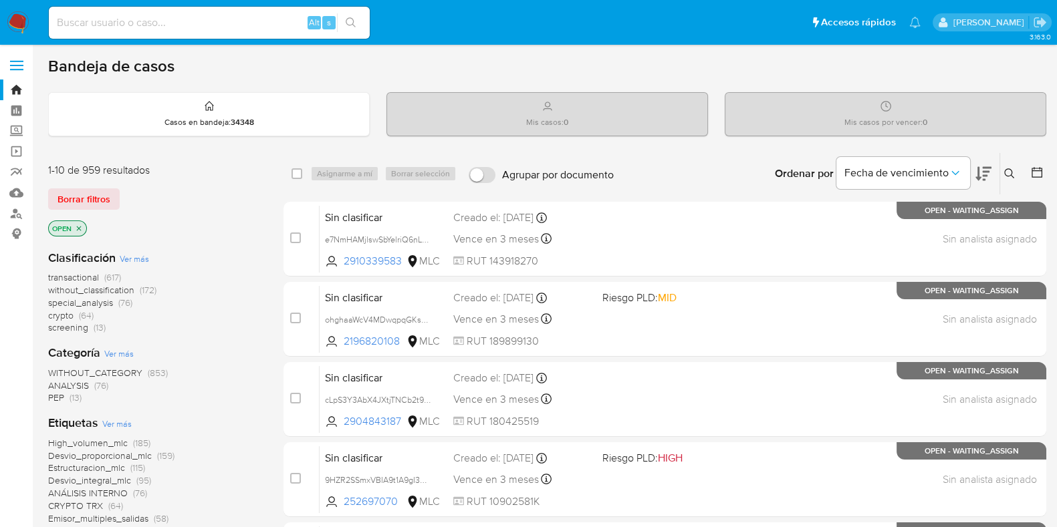
click at [1037, 178] on icon at bounding box center [1036, 172] width 13 height 13
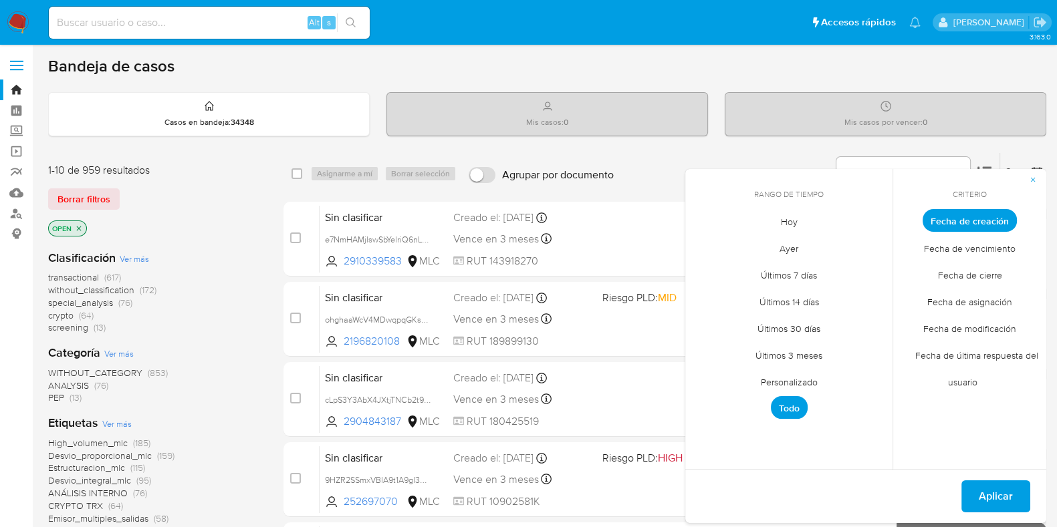
click at [658, 170] on div "Ordenar por Fecha de vencimiento No es posible ordenar los resultados mientras …" at bounding box center [833, 173] width 426 height 41
click at [666, 170] on div "Ordenar por Fecha de vencimiento No es posible ordenar los resultados mientras …" at bounding box center [833, 173] width 426 height 41
click at [807, 153] on div "Ordenar por Fecha de vencimiento" at bounding box center [881, 173] width 235 height 41
click at [809, 372] on span "Personalizado" at bounding box center [789, 381] width 85 height 27
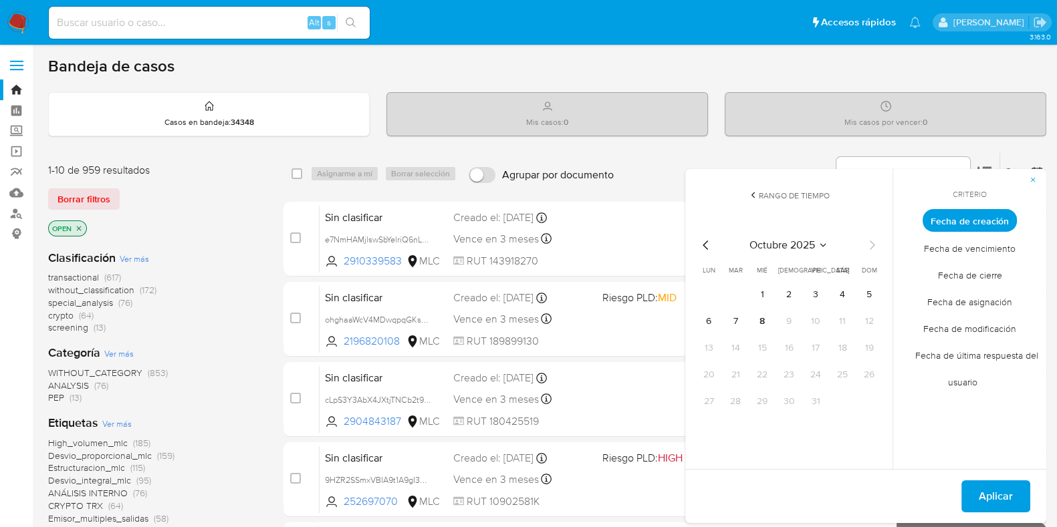
click at [712, 254] on div "octubre 2025 octubre 2025 lun lunes mar martes mié miércoles jue jueves vie vie…" at bounding box center [789, 324] width 182 height 175
click at [708, 249] on icon "Mes anterior" at bounding box center [706, 245] width 16 height 16
click at [704, 249] on icon "Mes anterior" at bounding box center [706, 245] width 16 height 16
click at [705, 249] on icon "Mes anterior" at bounding box center [706, 245] width 16 height 16
click at [737, 295] on button "1" at bounding box center [735, 294] width 21 height 21
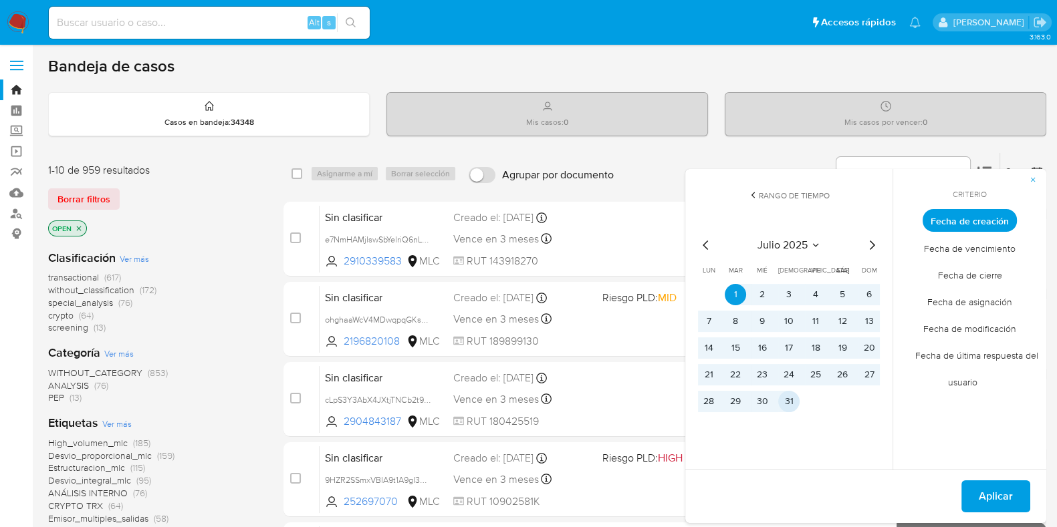
click at [787, 401] on button "31" at bounding box center [788, 401] width 21 height 21
click at [971, 491] on button "Aplicar" at bounding box center [995, 497] width 69 height 32
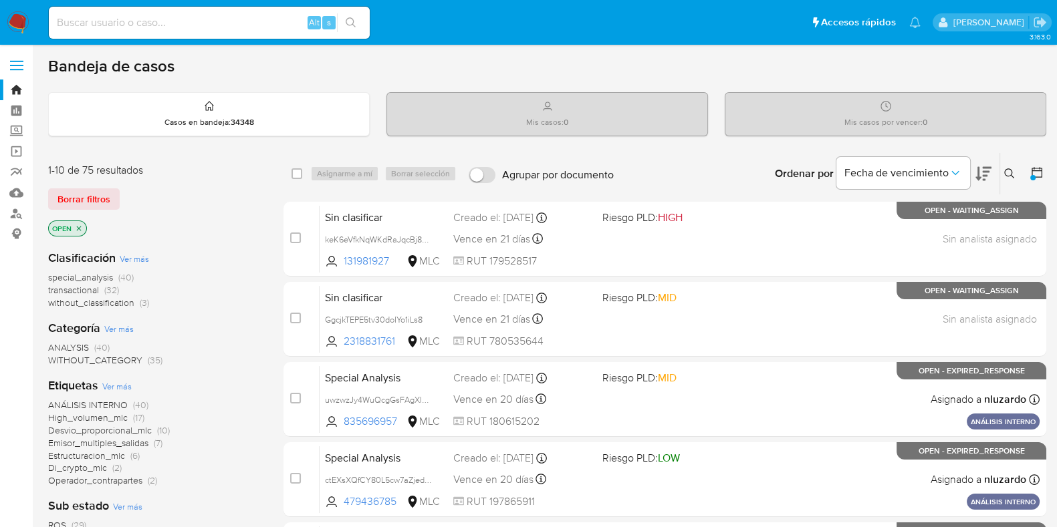
click at [978, 177] on icon at bounding box center [983, 174] width 16 height 14
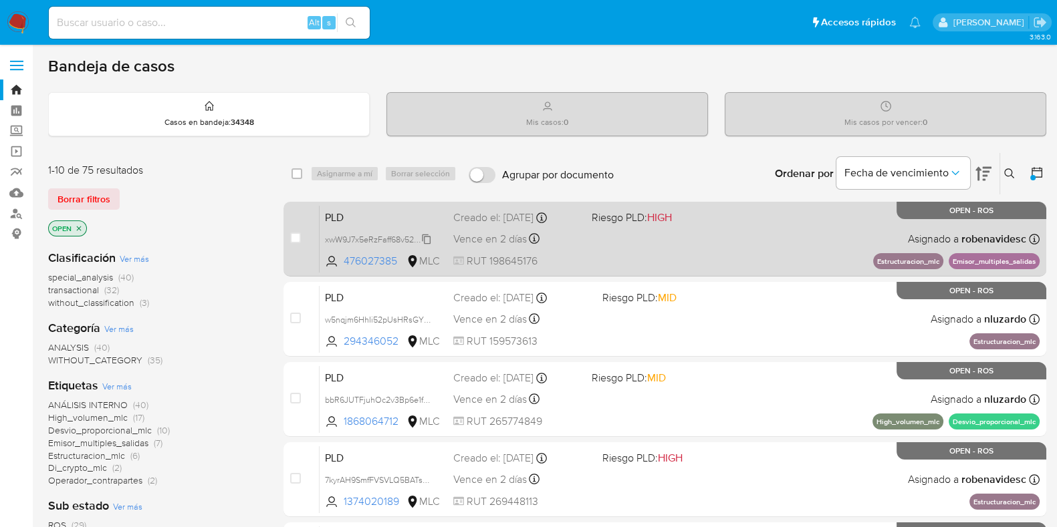
click at [380, 233] on span "xwW9J7x5eRzFaff68v52ixD8" at bounding box center [378, 238] width 106 height 15
click at [351, 213] on span "PLD" at bounding box center [384, 216] width 118 height 17
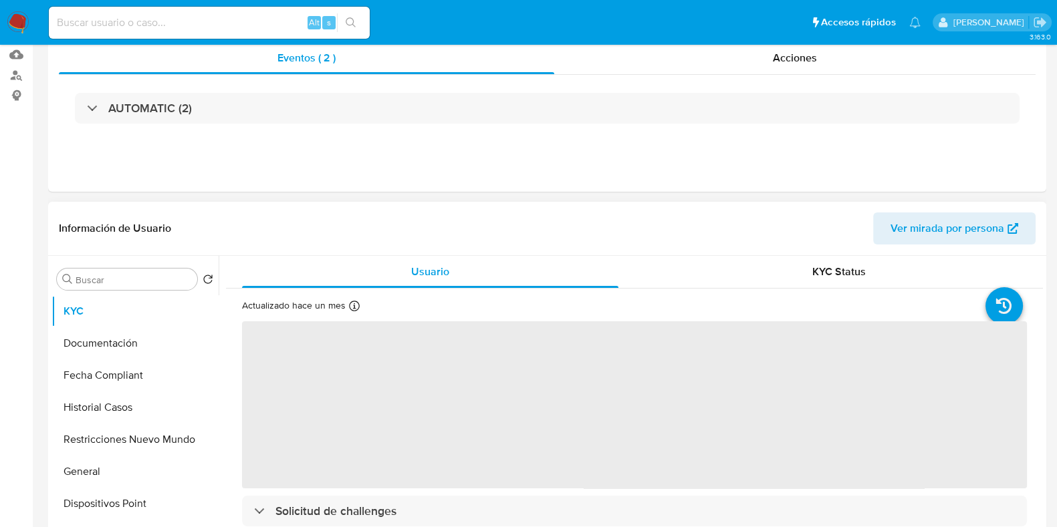
select select "10"
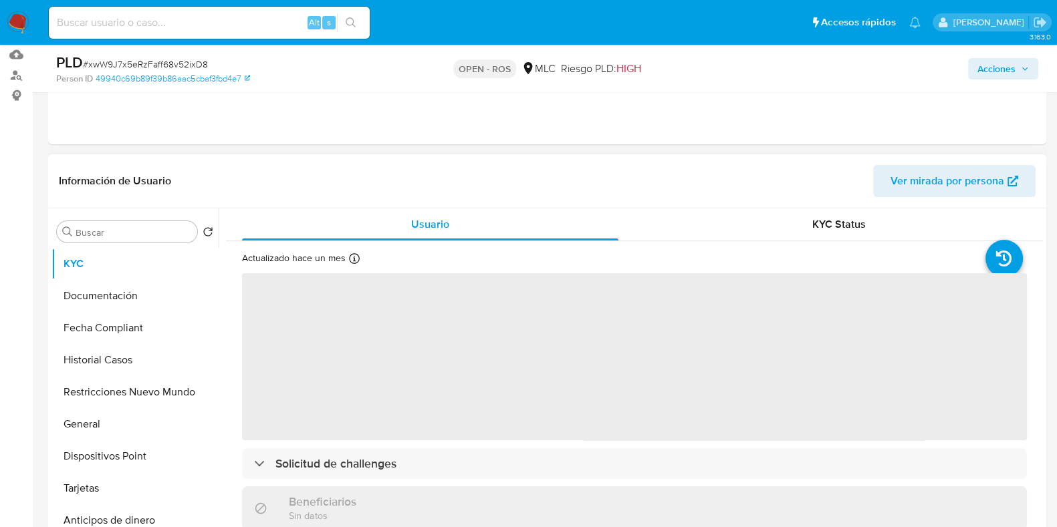
scroll to position [251, 0]
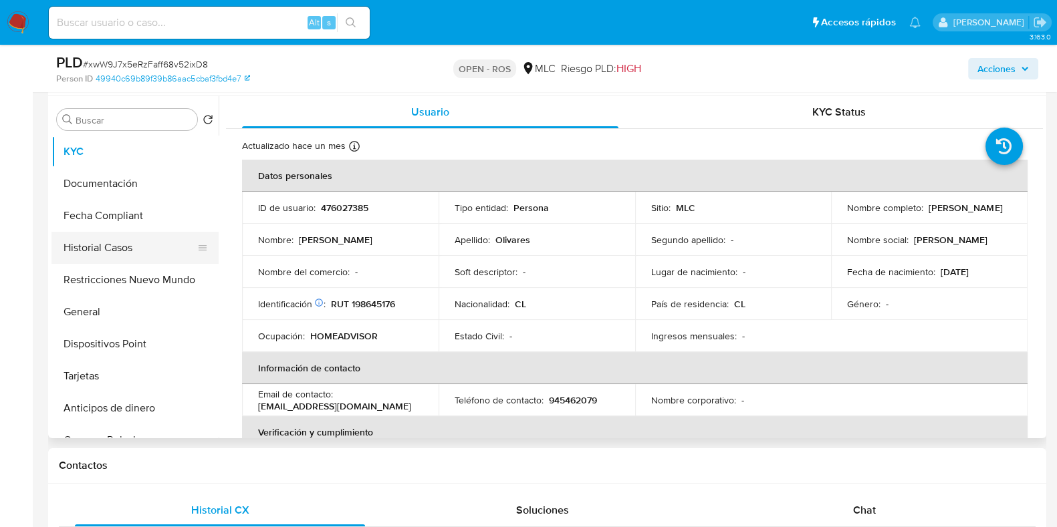
click at [114, 239] on button "Historial Casos" at bounding box center [129, 248] width 156 height 32
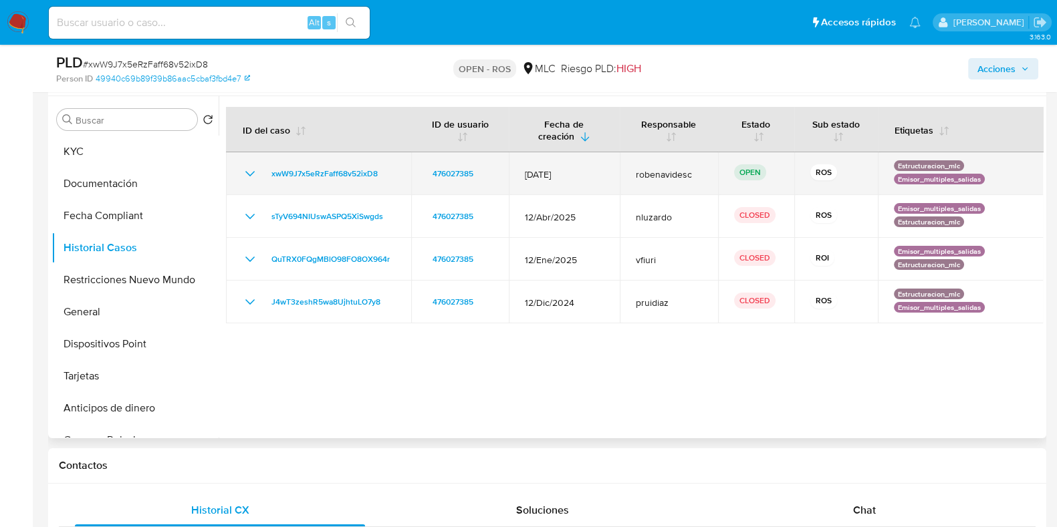
click at [249, 171] on icon "Mostrar/Ocultar" at bounding box center [250, 174] width 16 height 16
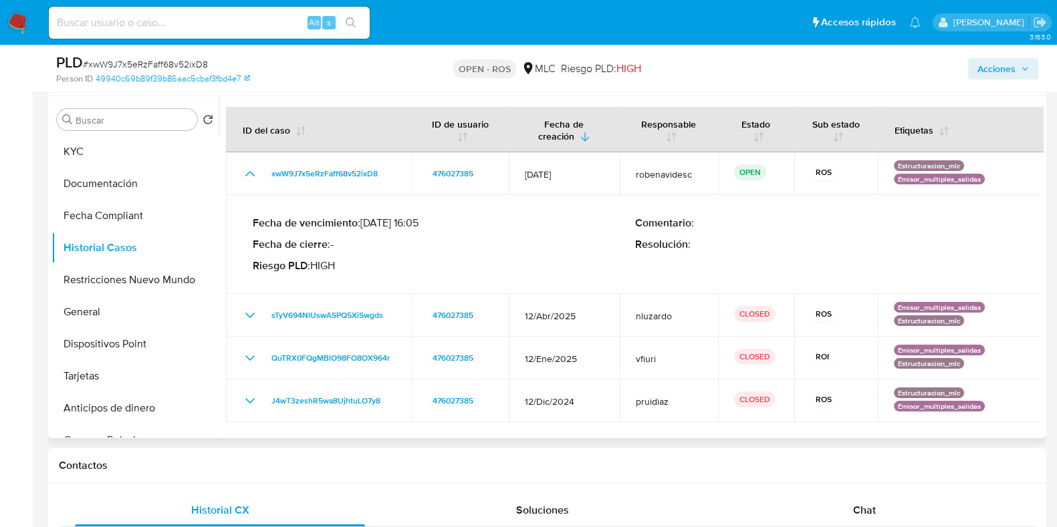
drag, startPoint x: 304, startPoint y: 223, endPoint x: 465, endPoint y: 225, distance: 160.4
click at [465, 225] on p "Fecha de vencimiento : [DATE] 16:05" at bounding box center [444, 223] width 382 height 13
click at [438, 219] on p "Fecha de vencimiento : [DATE] 16:05" at bounding box center [444, 223] width 382 height 13
drag, startPoint x: 422, startPoint y: 223, endPoint x: 436, endPoint y: 221, distance: 14.1
click at [436, 221] on p "Fecha de vencimiento : [DATE] 16:05" at bounding box center [444, 223] width 382 height 13
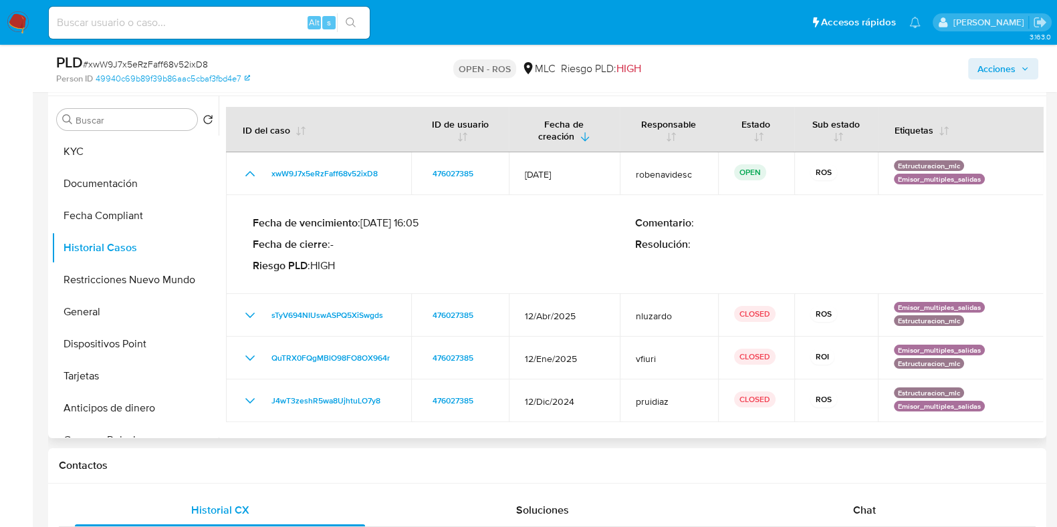
drag, startPoint x: 445, startPoint y: 223, endPoint x: 421, endPoint y: 222, distance: 23.4
click at [421, 222] on p "Fecha de vencimiento : [DATE] 16:05" at bounding box center [444, 223] width 382 height 13
click at [254, 18] on input at bounding box center [209, 22] width 321 height 17
paste input "39542432"
type input "39542432"
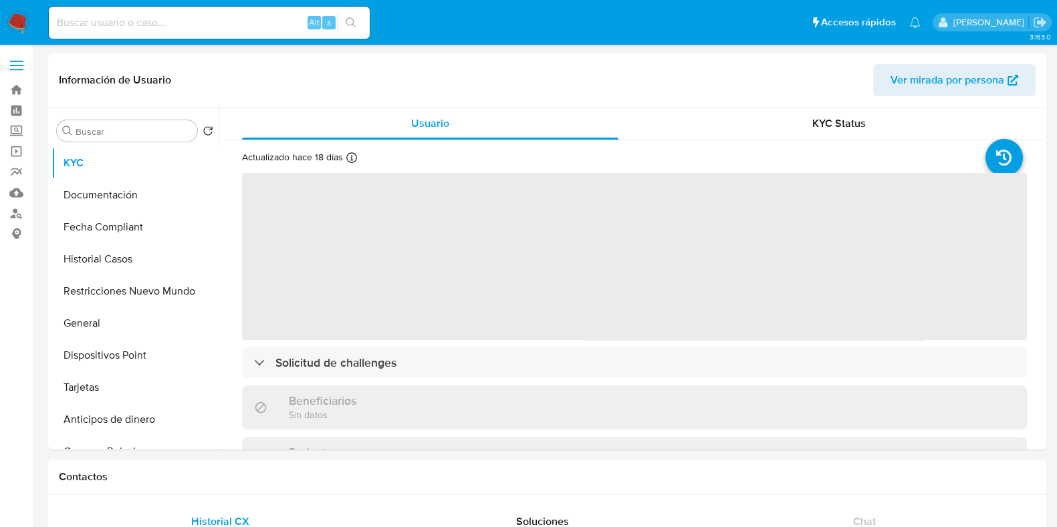
select select "10"
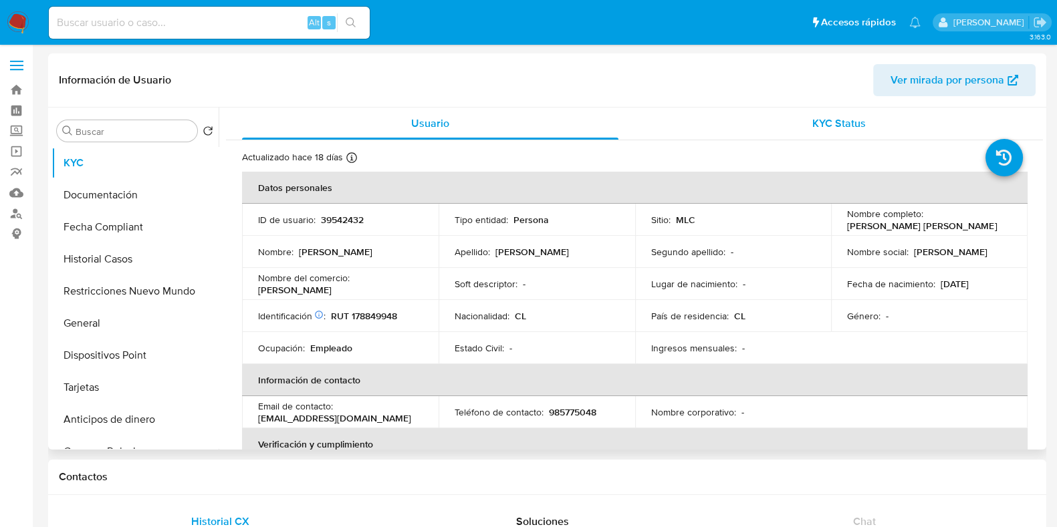
click at [791, 113] on div "KYC Status" at bounding box center [838, 124] width 376 height 32
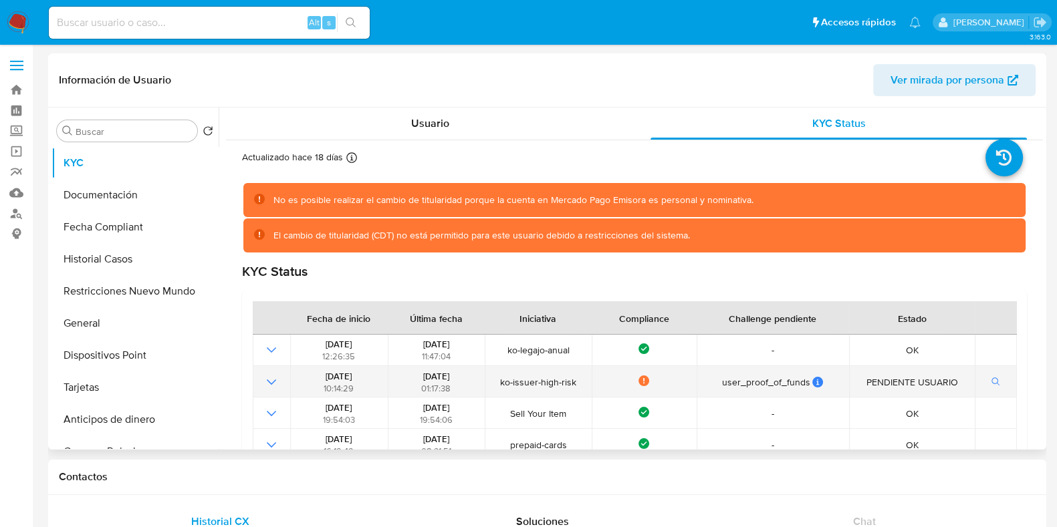
click at [528, 380] on span "ko-issuer-high-risk" at bounding box center [538, 382] width 98 height 12
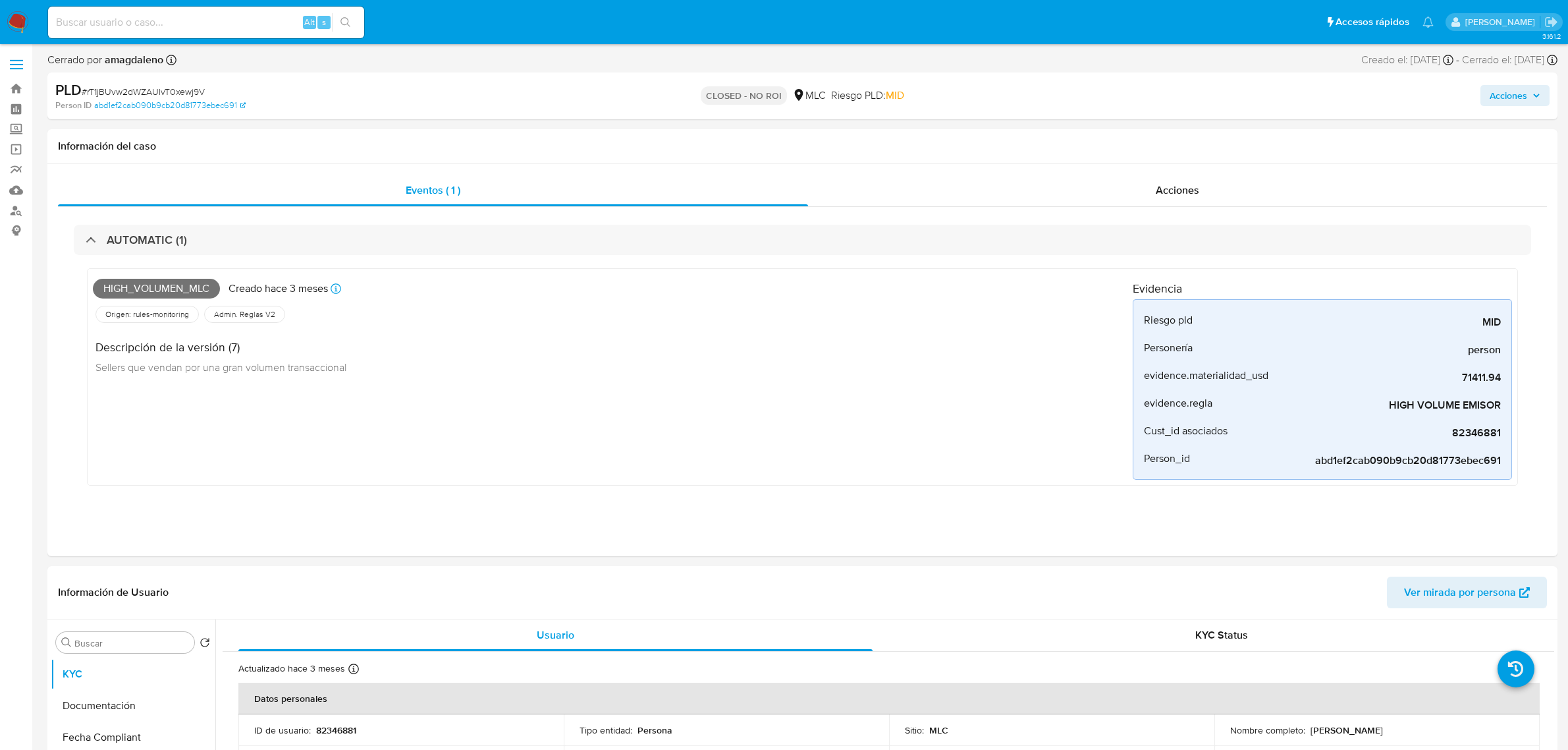
select select "10"
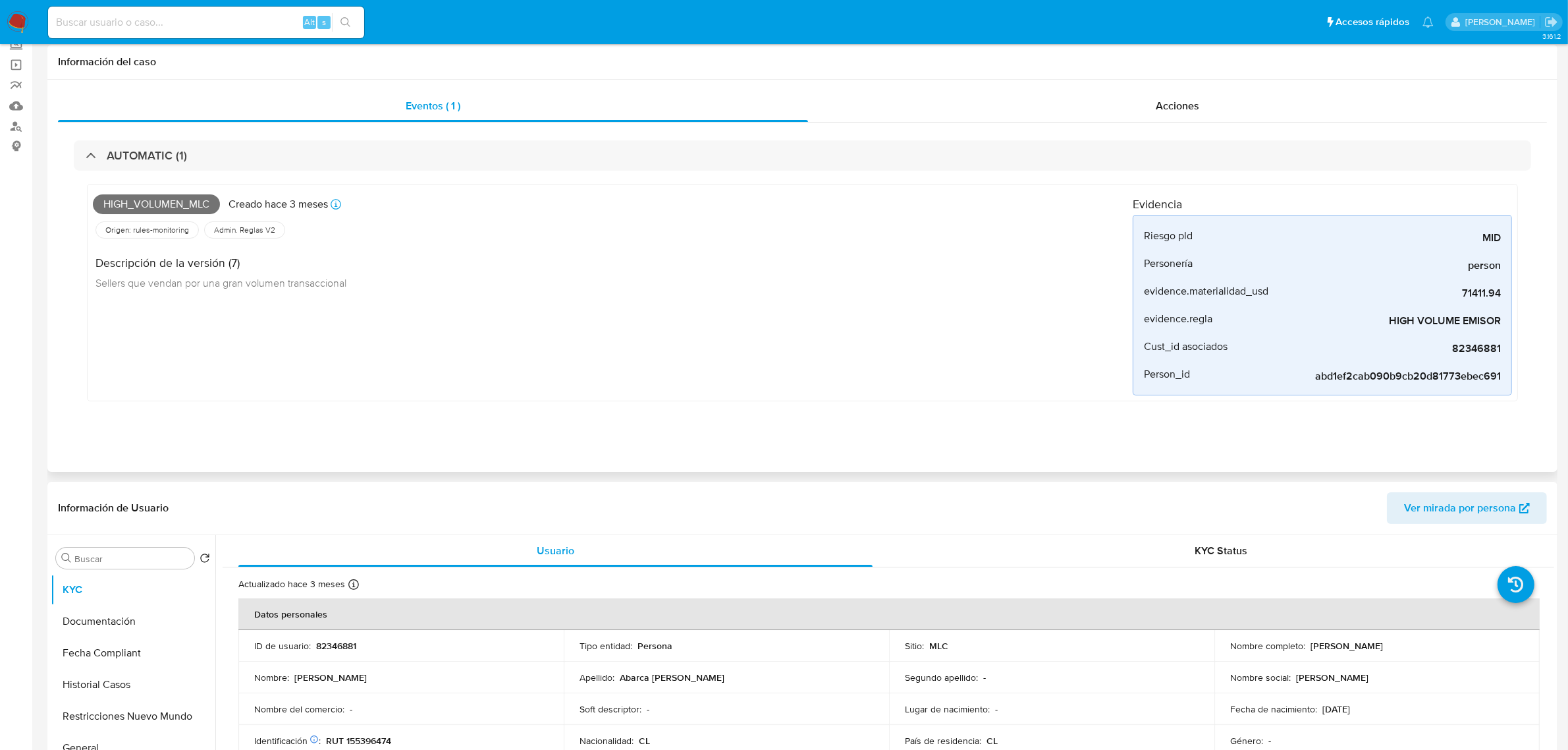
scroll to position [165, 0]
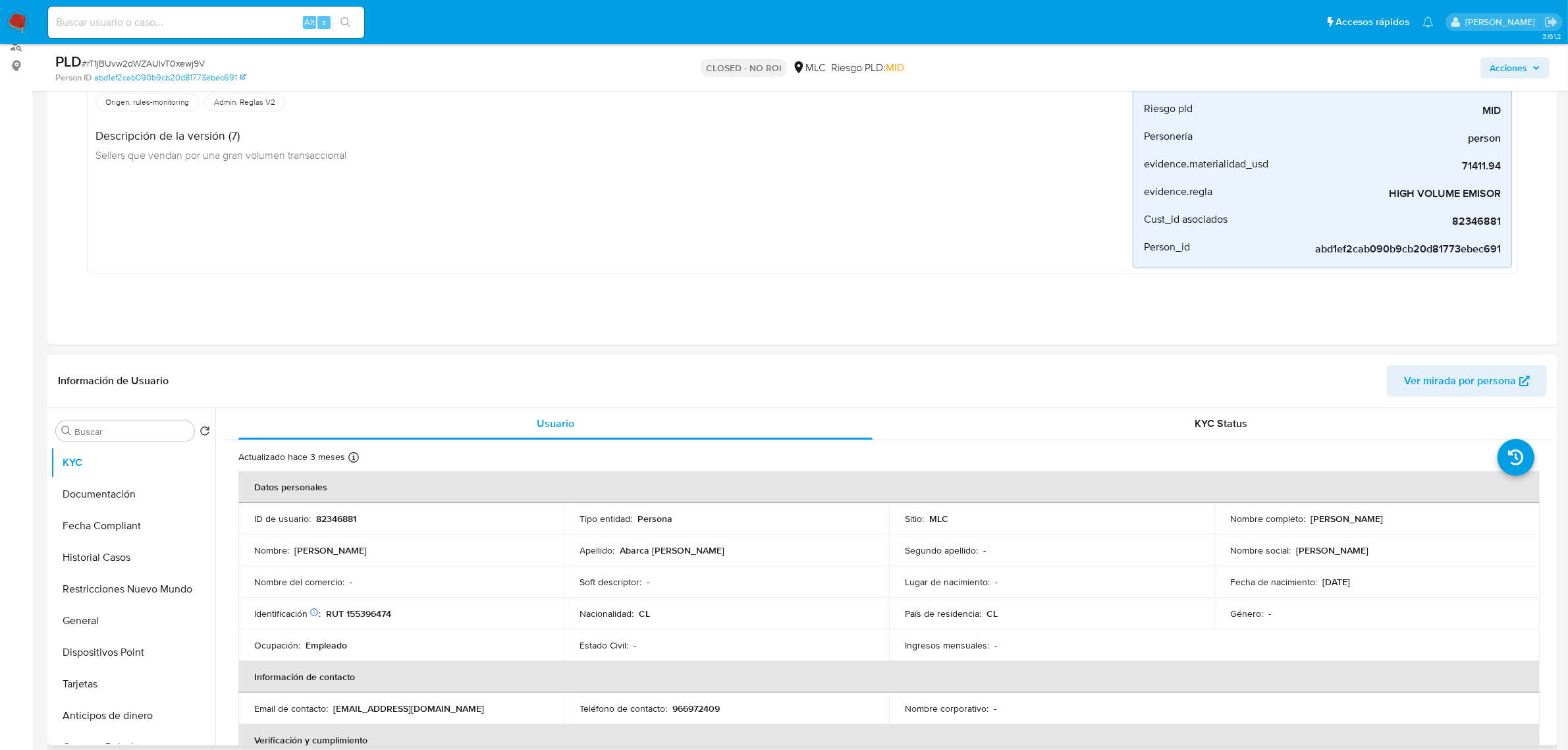
click at [343, 510] on td "ID de usuario : 82346881" at bounding box center [401, 518] width 325 height 32
click at [345, 513] on p "82346881" at bounding box center [336, 518] width 40 height 12
copy p "82346881"
